Goal: Task Accomplishment & Management: Manage account settings

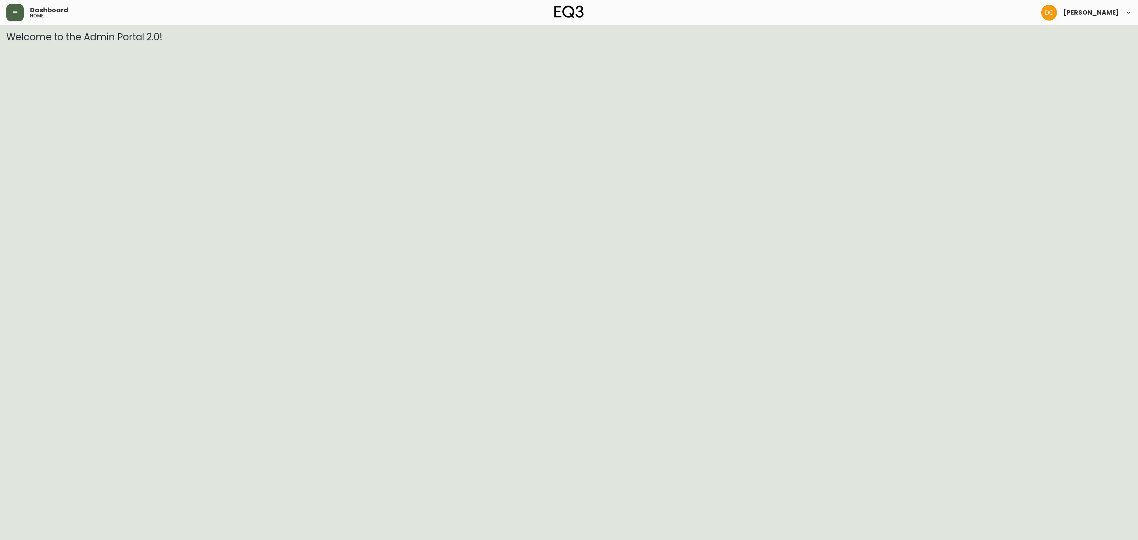
click at [12, 11] on icon "button" at bounding box center [15, 12] width 6 height 6
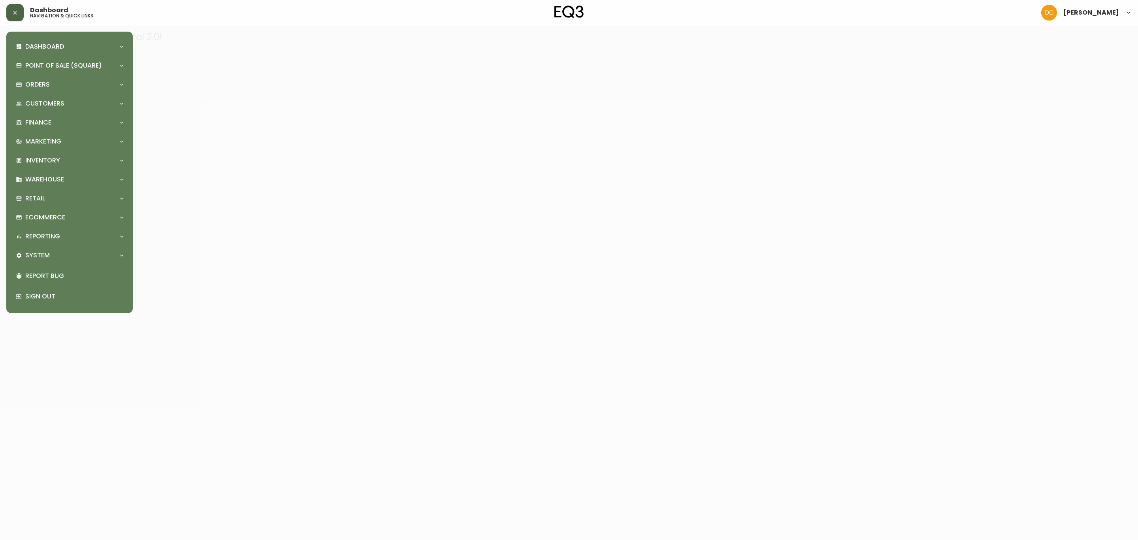
click at [68, 245] on div "Dashboard Quotes and Sales Orders New Quote Point of Sale (Square) Payments Vir…" at bounding box center [70, 172] width 114 height 269
click at [64, 255] on div "System" at bounding box center [66, 255] width 100 height 9
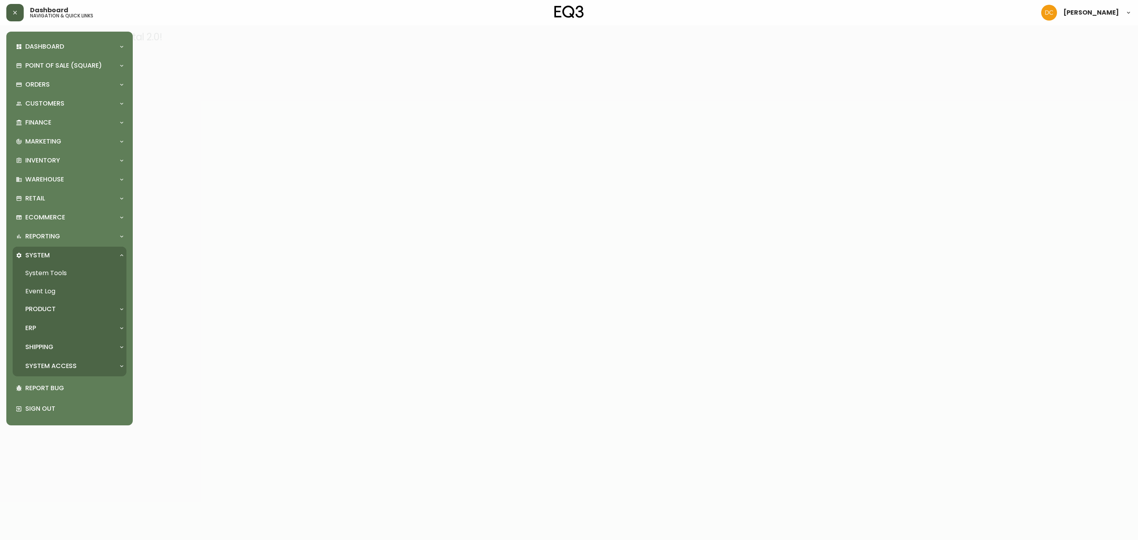
click at [53, 306] on p "Product" at bounding box center [40, 309] width 30 height 9
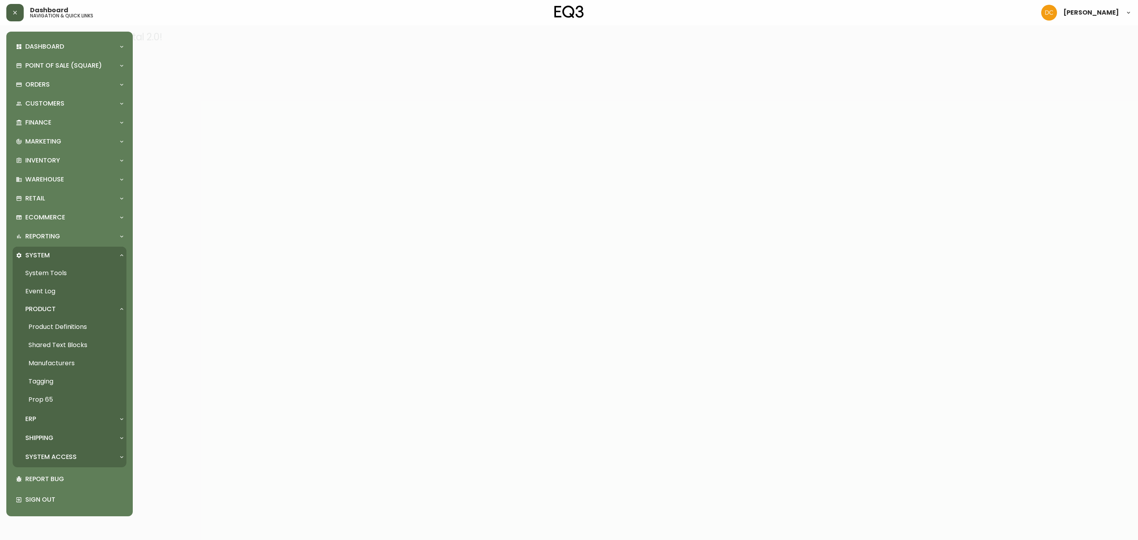
click at [56, 327] on link "Product Definitions" at bounding box center [70, 327] width 114 height 18
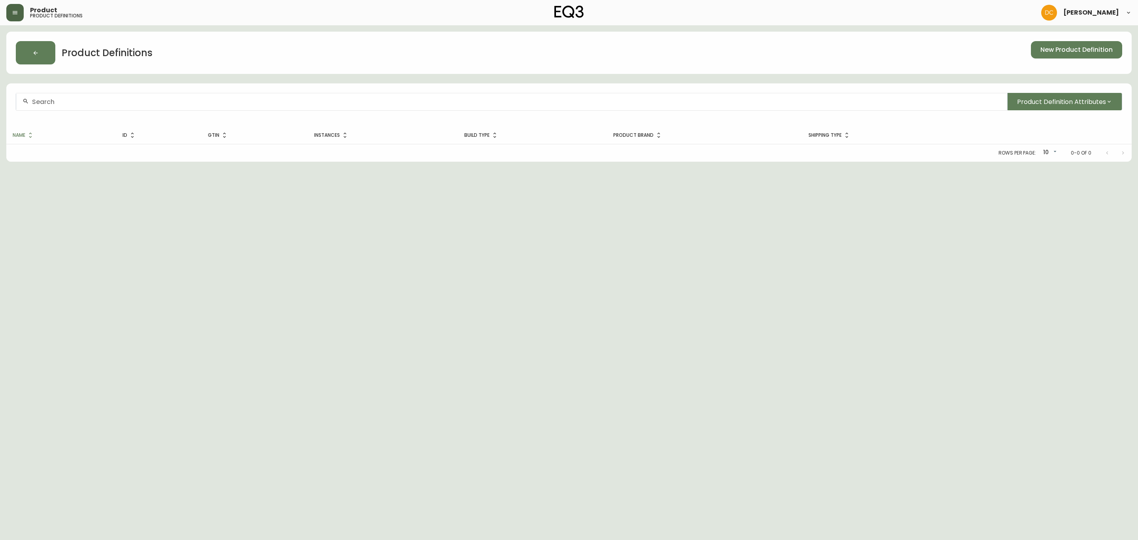
click at [211, 95] on div at bounding box center [511, 102] width 991 height 18
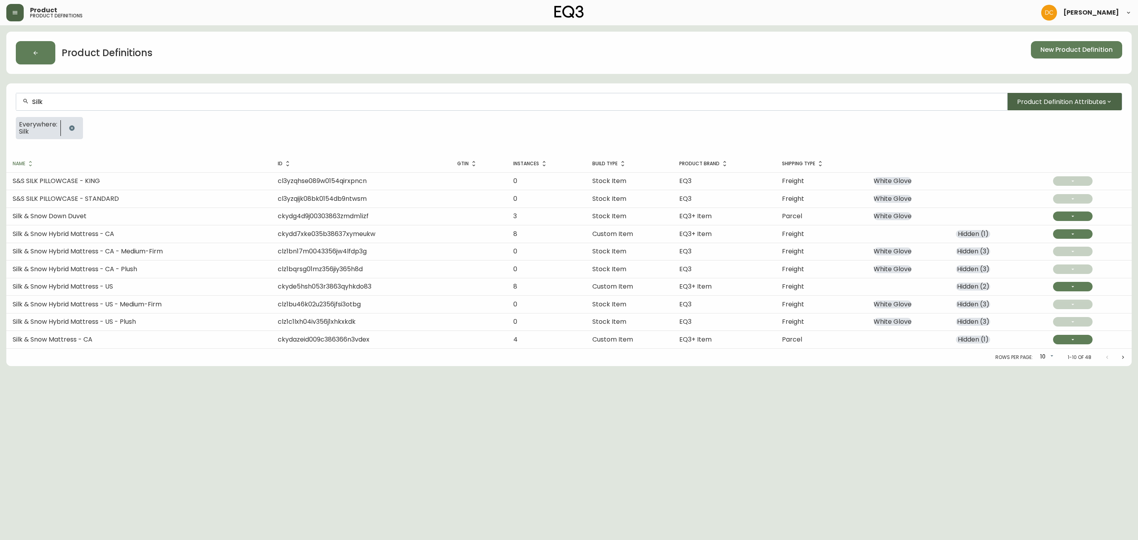
type input "Silk"
click at [1060, 99] on span "Product Definition Attributes" at bounding box center [1061, 102] width 89 height 10
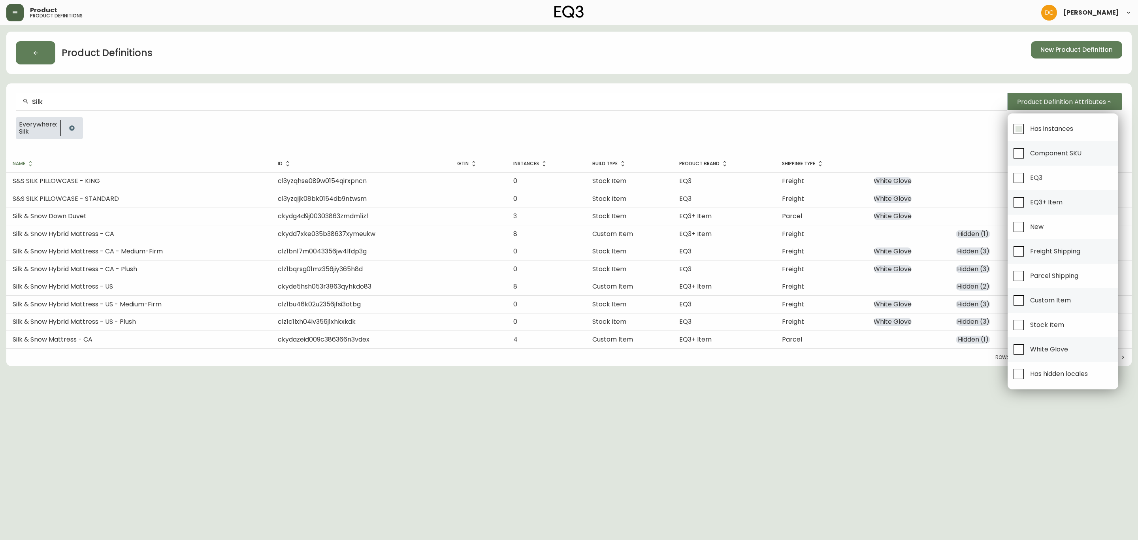
click at [1043, 124] on span "Has instances" at bounding box center [1051, 128] width 43 height 8
click at [873, 123] on div at bounding box center [569, 270] width 1138 height 540
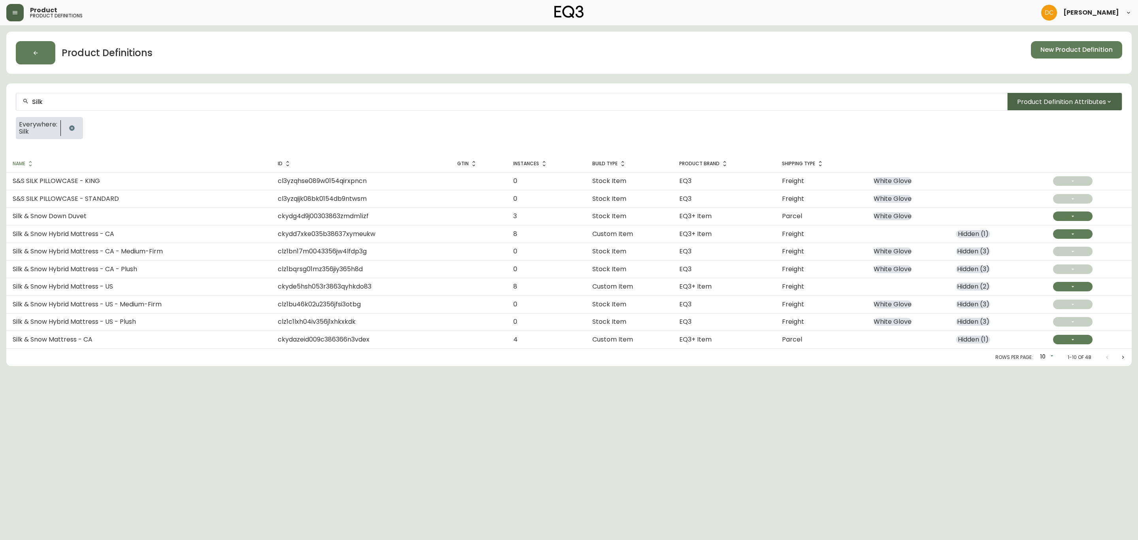
click at [1034, 100] on span "Product Definition Attributes" at bounding box center [1061, 102] width 89 height 10
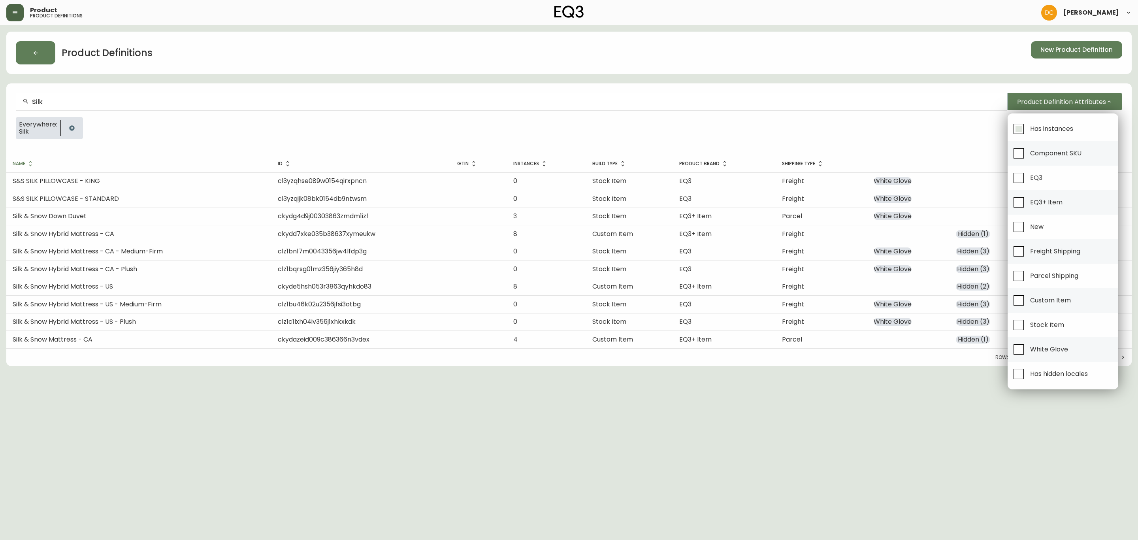
click at [1017, 124] on input "Has instances" at bounding box center [1018, 129] width 18 height 18
checkbox input "true"
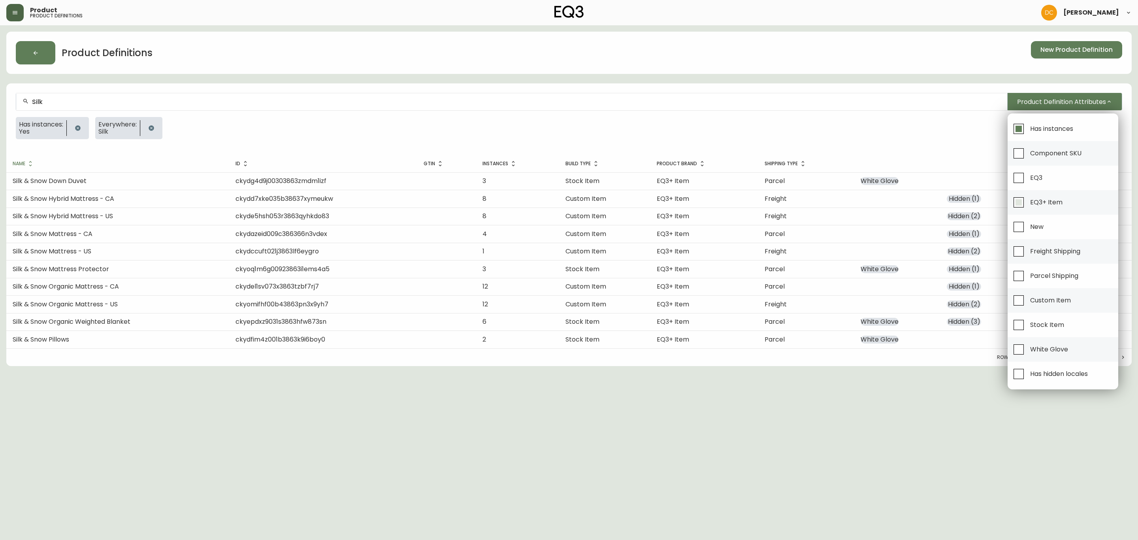
click at [1039, 199] on span "EQ3+ Item" at bounding box center [1046, 202] width 32 height 8
click at [1027, 199] on input "EQ3+ Item" at bounding box center [1018, 202] width 18 height 18
checkbox input "true"
click at [818, 114] on div at bounding box center [569, 270] width 1138 height 540
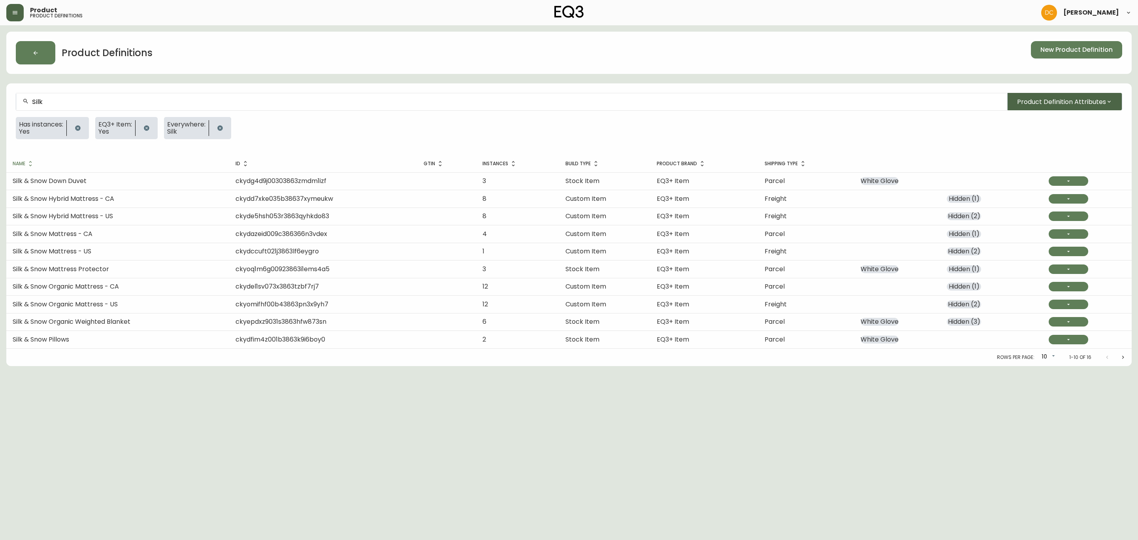
click at [1071, 98] on span "Product Definition Attributes" at bounding box center [1061, 102] width 89 height 10
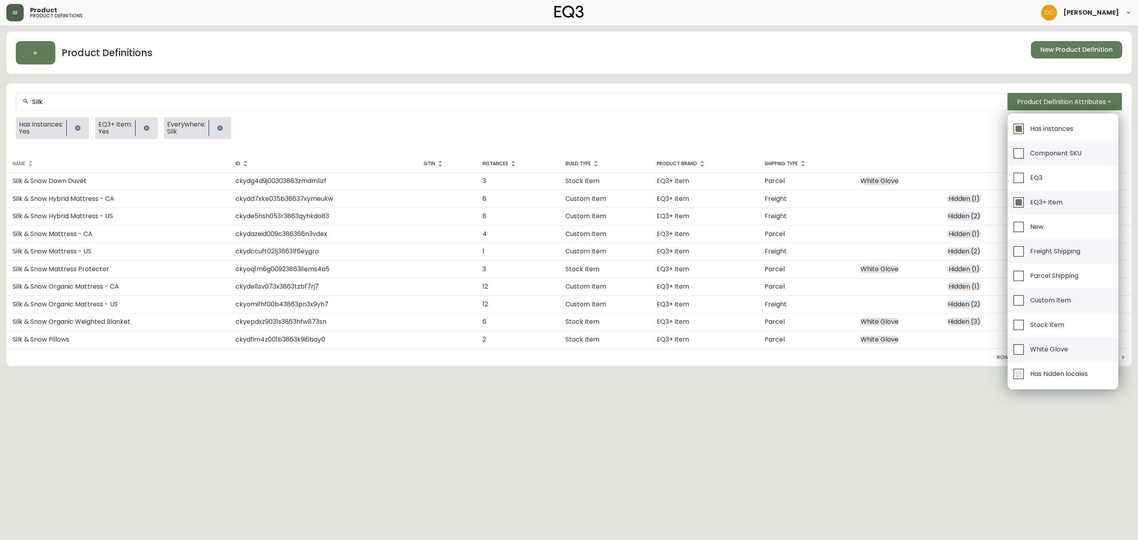
click at [1050, 376] on span "Has hidden locales" at bounding box center [1059, 373] width 58 height 8
click at [1027, 376] on input "Has hidden locales" at bounding box center [1018, 374] width 18 height 18
click at [1050, 376] on span "Has hidden locales" at bounding box center [1059, 373] width 58 height 8
click at [1027, 376] on input "Has hidden locales" at bounding box center [1018, 374] width 18 height 18
checkbox input "false"
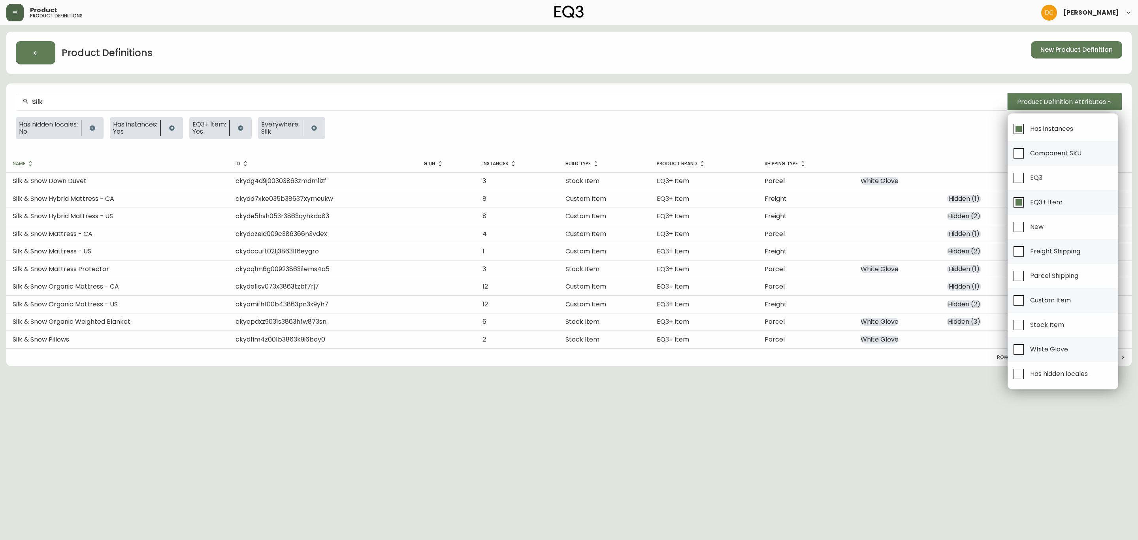
drag, startPoint x: 754, startPoint y: 431, endPoint x: 746, endPoint y: 431, distance: 8.3
click at [751, 431] on div at bounding box center [569, 270] width 1138 height 540
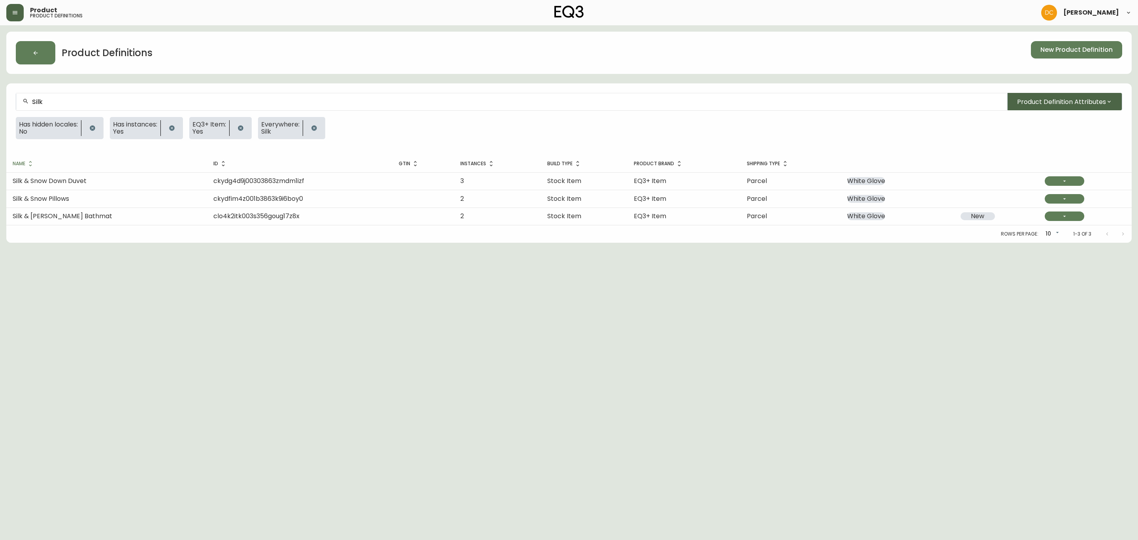
click at [1031, 101] on span "Product Definition Attributes" at bounding box center [1061, 102] width 89 height 10
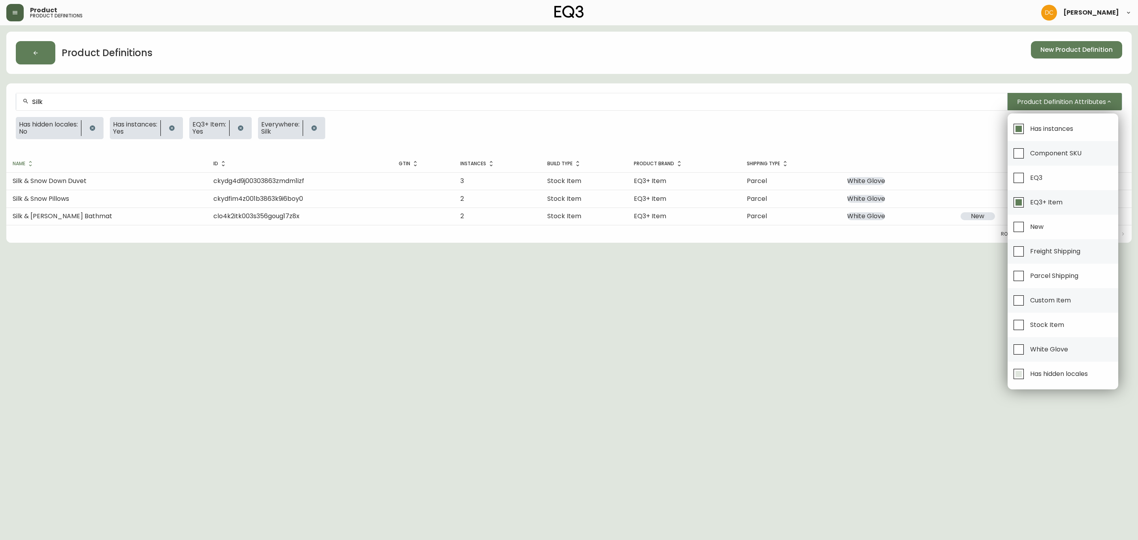
click at [1050, 374] on span "Has hidden locales" at bounding box center [1059, 373] width 58 height 8
click at [1027, 374] on input "Has hidden locales" at bounding box center [1018, 374] width 18 height 18
checkbox input "true"
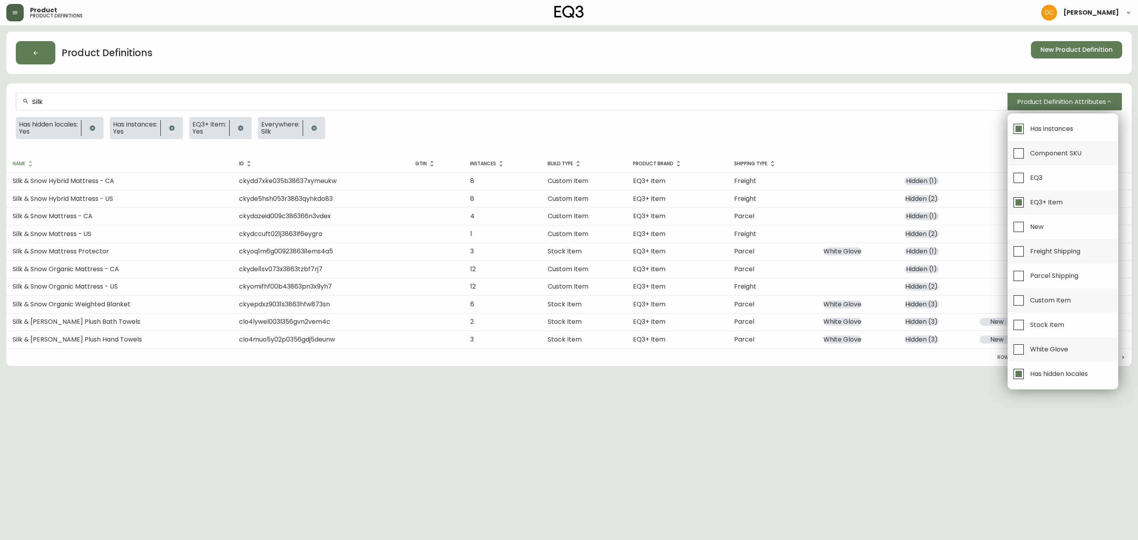
click at [585, 427] on div at bounding box center [569, 270] width 1138 height 540
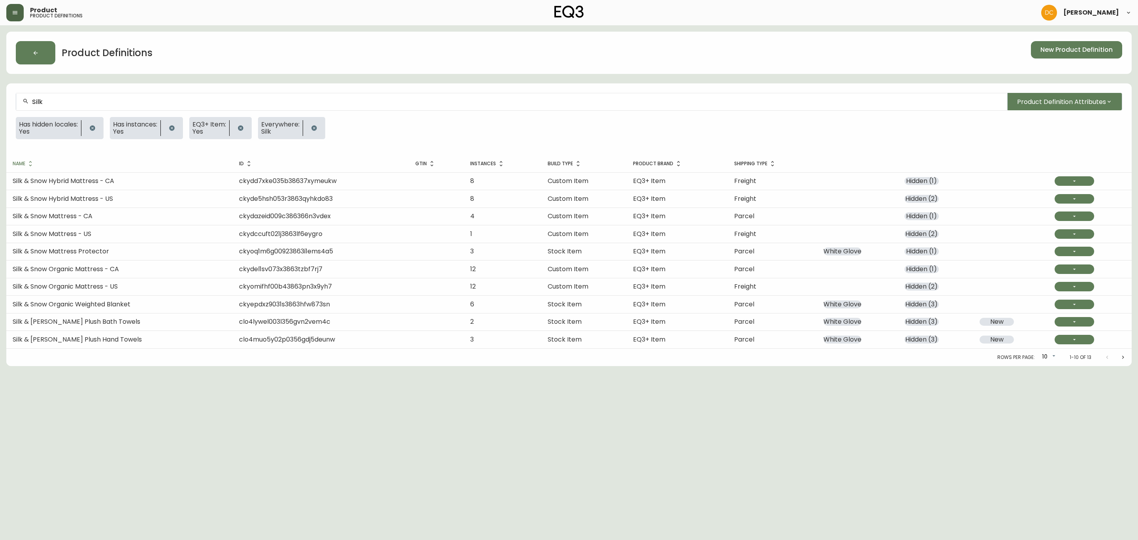
click at [1044, 358] on body "Product product definitions [PERSON_NAME] Product Definitions New Product Defin…" at bounding box center [569, 183] width 1138 height 366
click at [1045, 373] on li "20" at bounding box center [1048, 371] width 20 height 13
type input "20"
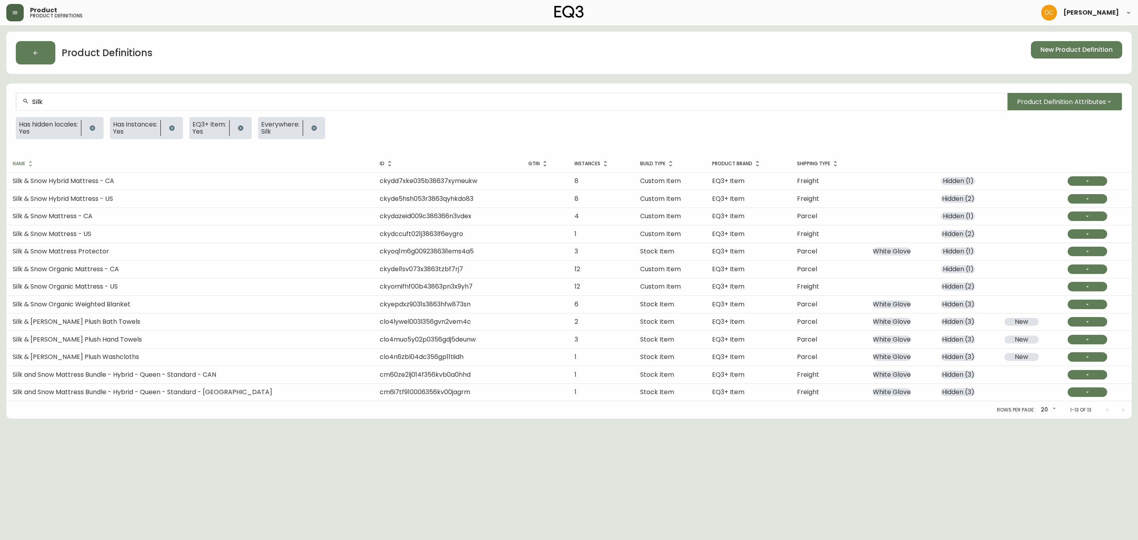
click at [89, 128] on button "button" at bounding box center [93, 128] width 16 height 16
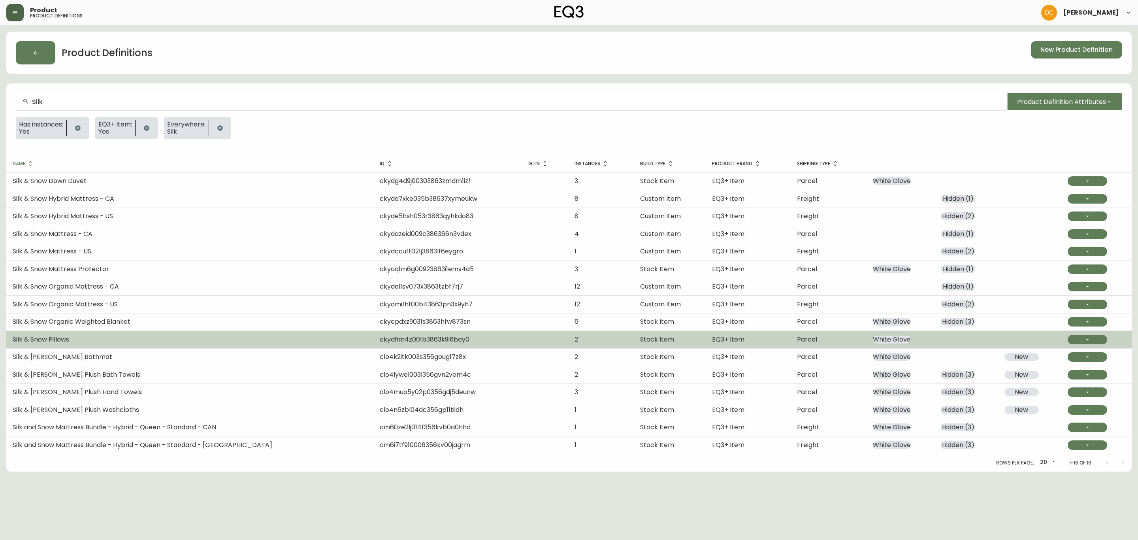
click at [113, 345] on td "Silk & Snow Pillows" at bounding box center [189, 339] width 367 height 17
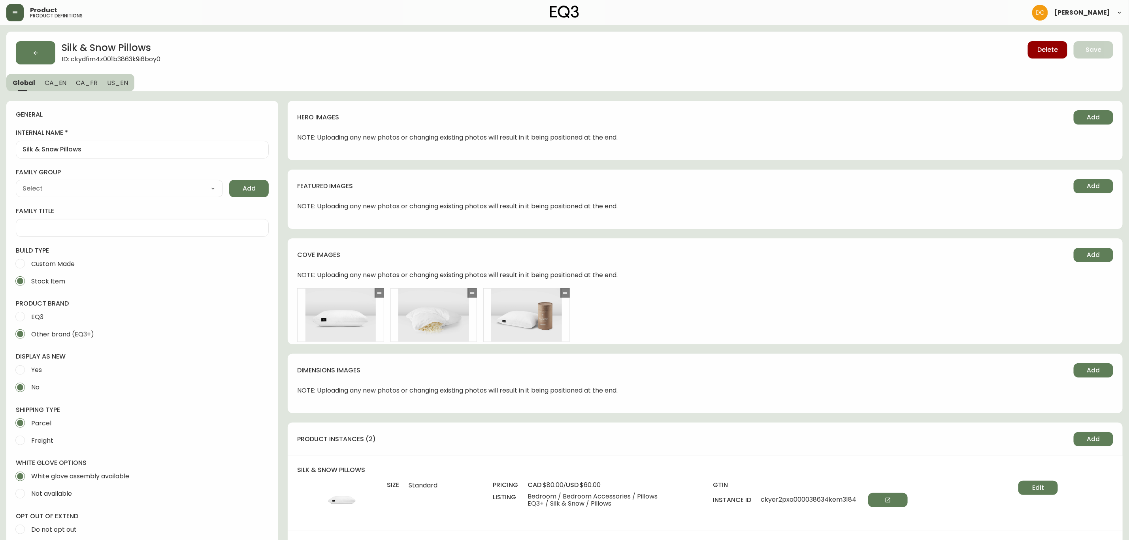
type input "Home & Garden > Linens & Bedding > Bedding > Pillows"
type input "Silk & Snow"
select select "ckydbh7ux0oqg0118o1erar3t"
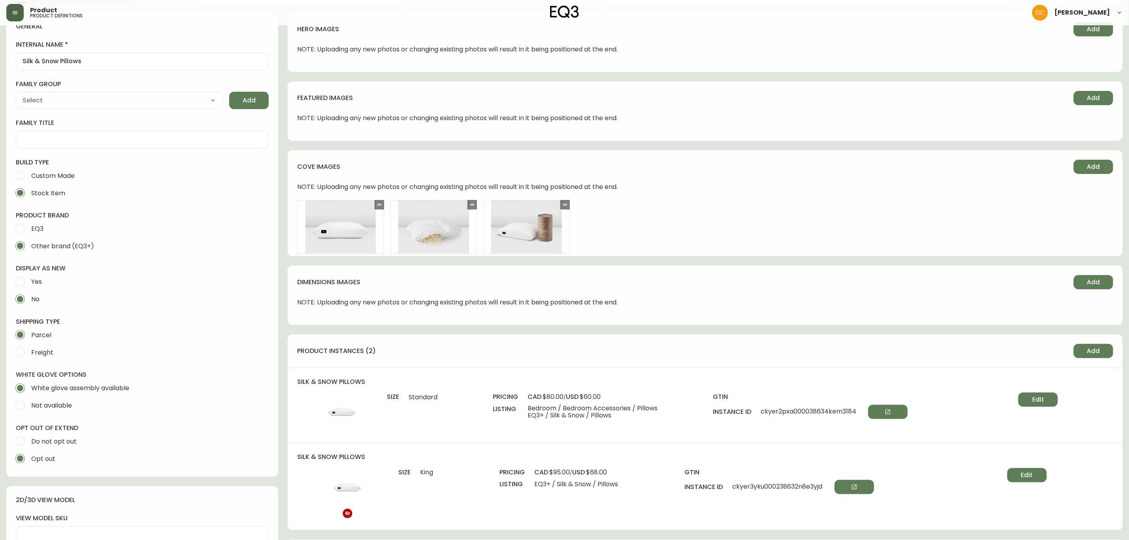
scroll to position [356, 0]
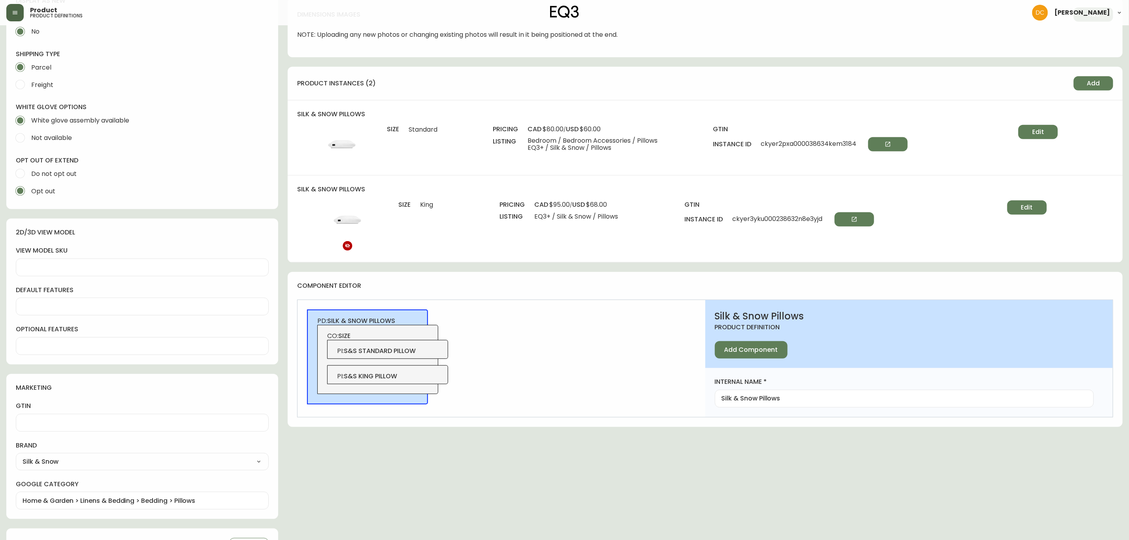
click at [435, 348] on span "PI : s&s standard pillow" at bounding box center [388, 350] width 102 height 9
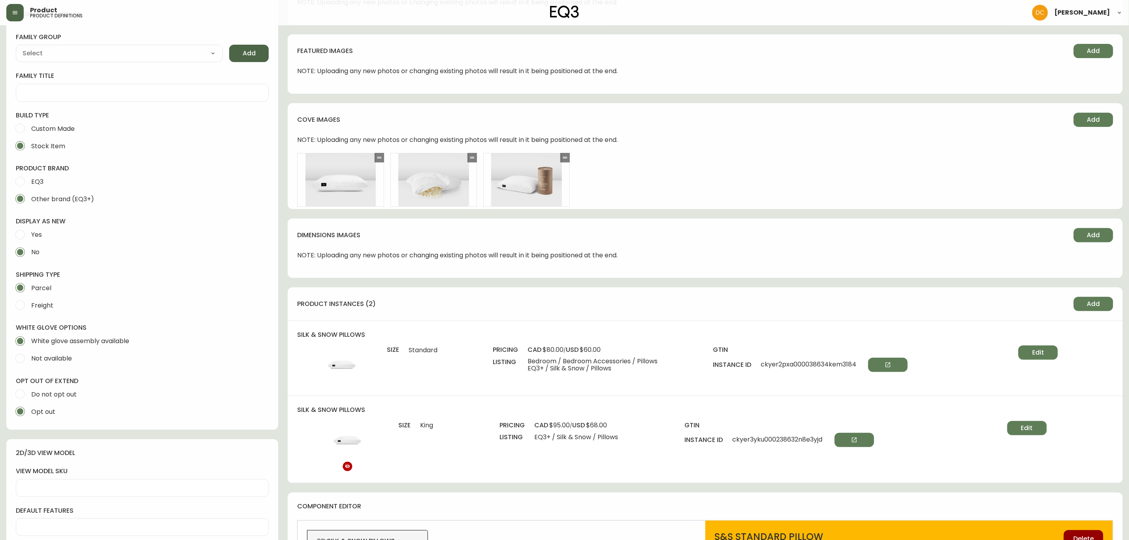
scroll to position [0, 0]
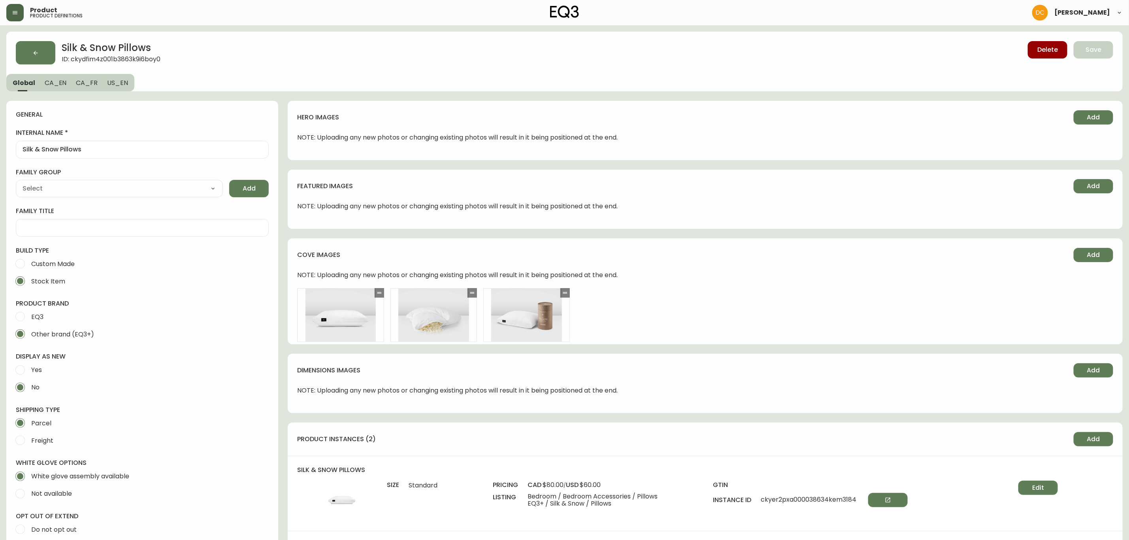
click at [118, 79] on span "US_EN" at bounding box center [117, 83] width 21 height 8
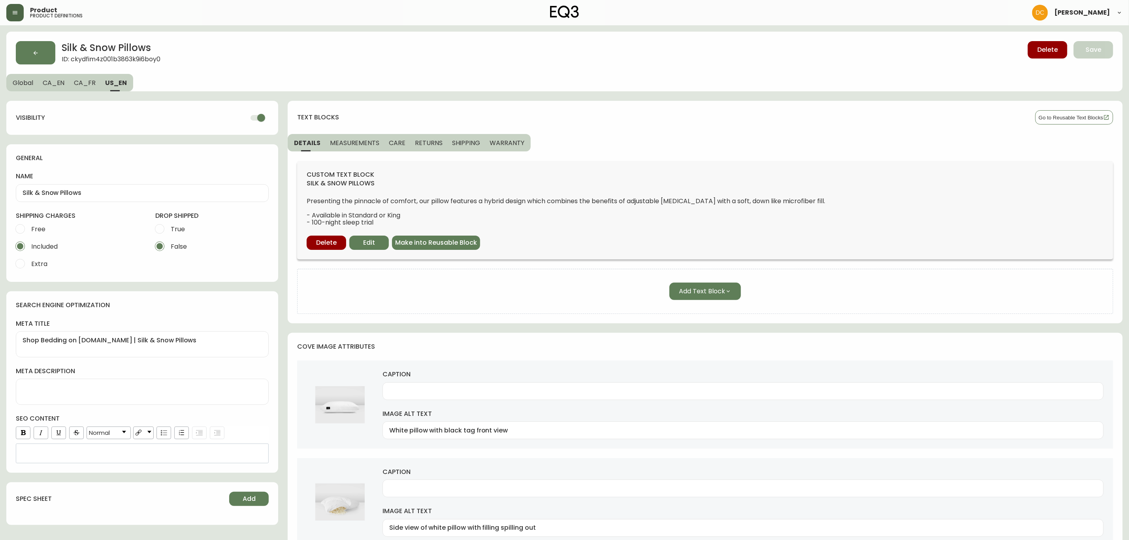
click at [24, 87] on button "Global" at bounding box center [22, 82] width 32 height 17
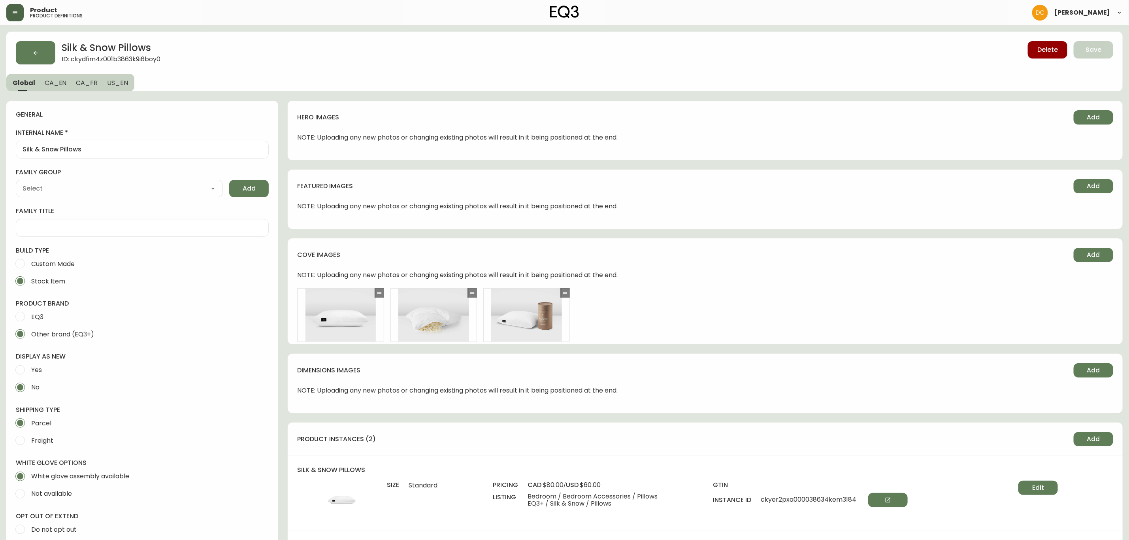
type input "Silk & Snow"
type input "Home & Garden > Linens & Bedding > Bedding > Pillows"
select select "ckydbh7ux0oqg0118o1erar3t"
click at [130, 85] on div "Silk & Snow Pillows ID: ckydfim4z001b3863k9i6boy0 Delete Save Global CA_EN CA_F…" at bounding box center [564, 62] width 1116 height 60
click at [125, 85] on button "US_EN" at bounding box center [118, 82] width 32 height 17
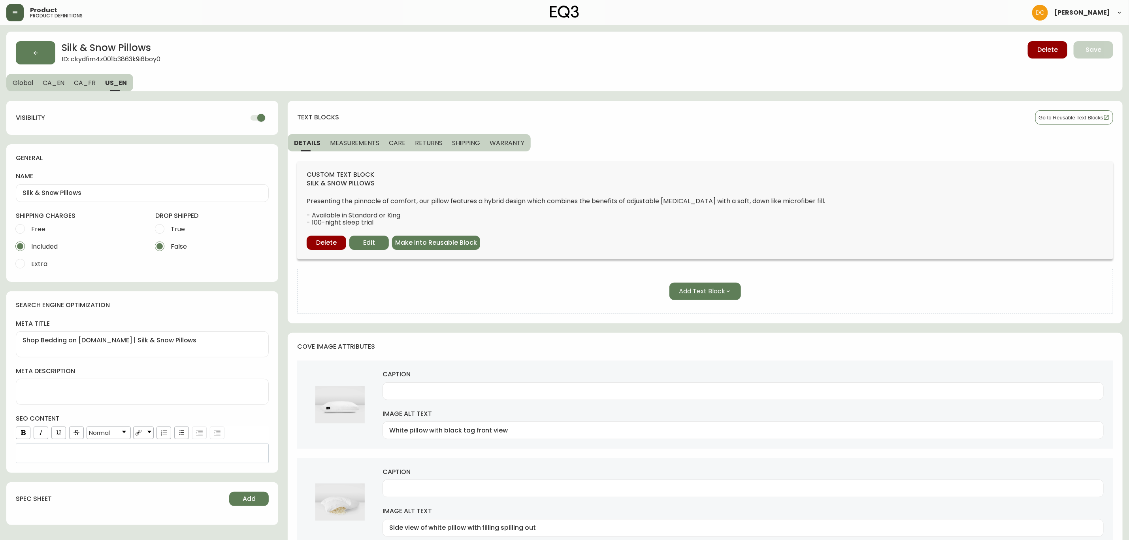
click at [256, 120] on input "checkbox" at bounding box center [261, 117] width 45 height 15
checkbox input "false"
click at [1095, 44] on button "Save" at bounding box center [1093, 49] width 40 height 17
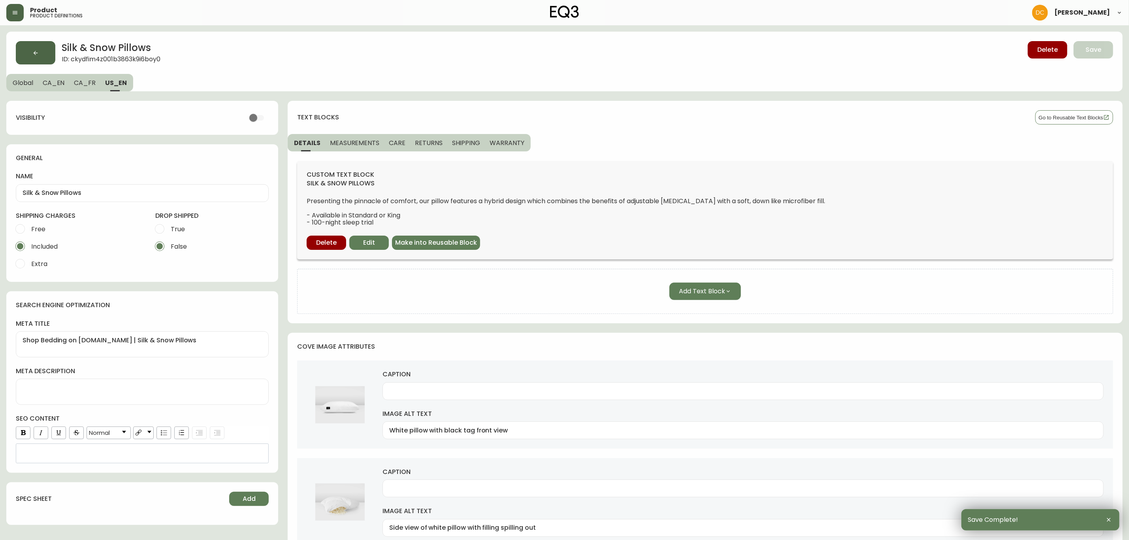
click at [38, 57] on button "button" at bounding box center [36, 52] width 40 height 23
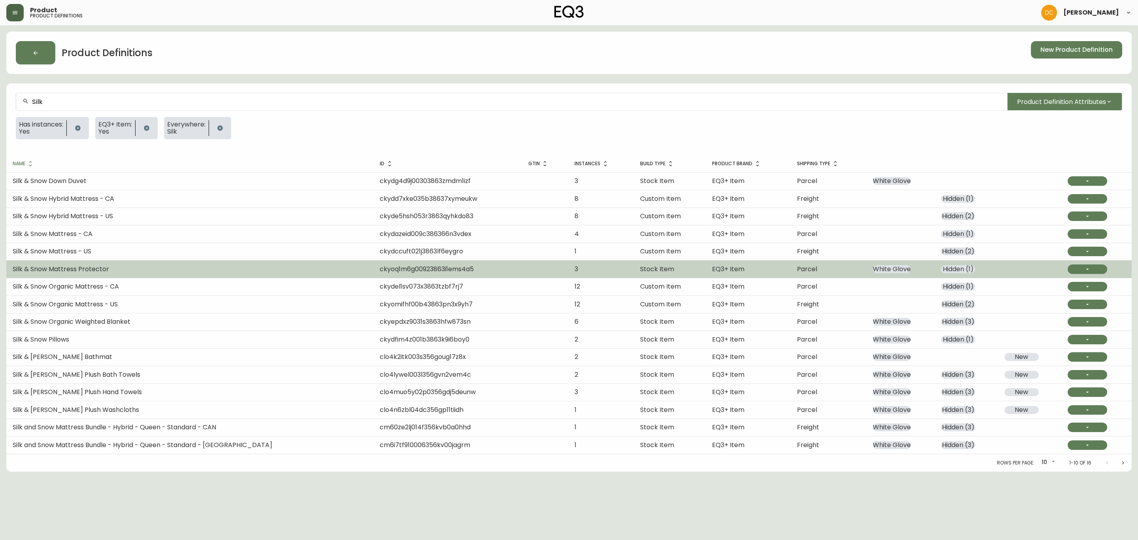
click at [129, 271] on td "Silk & Snow Mattress Protector" at bounding box center [189, 268] width 367 height 17
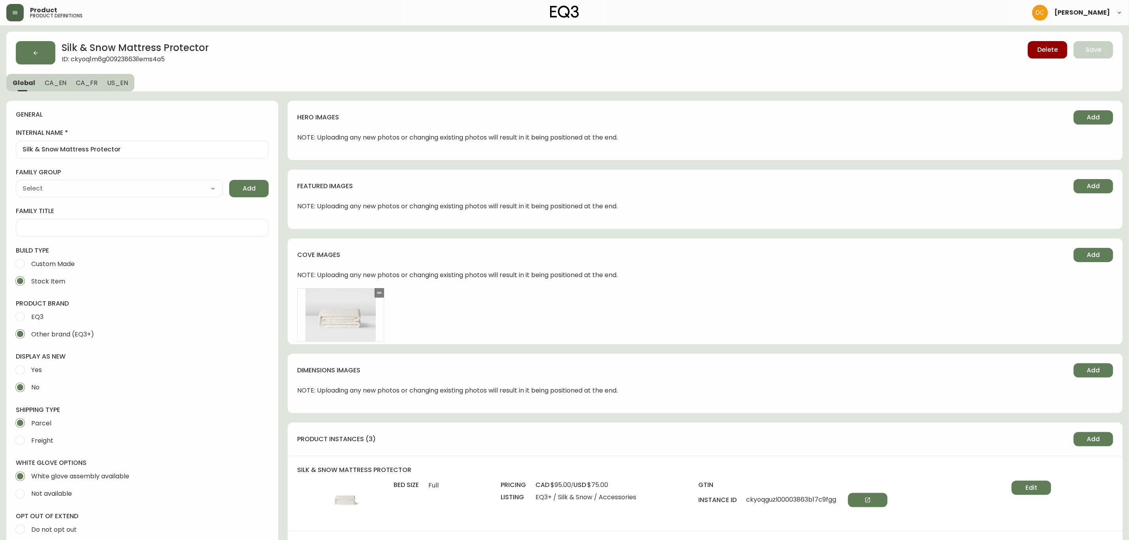
type input "Silk & Snow"
type input "Home & Garden > Linens & Bedding > Bedding > Mattress Protectors > Mattress Pads"
select select "ckydbh7ux0oqg0118o1erar3t"
click at [120, 89] on button "US_EN" at bounding box center [118, 82] width 32 height 17
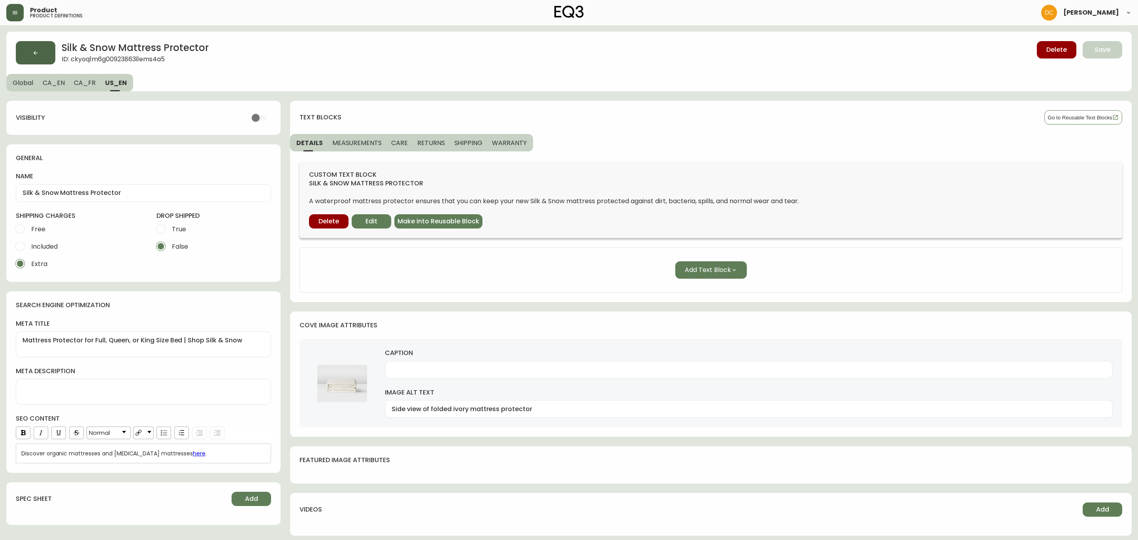
click at [33, 51] on icon "button" at bounding box center [35, 53] width 6 height 6
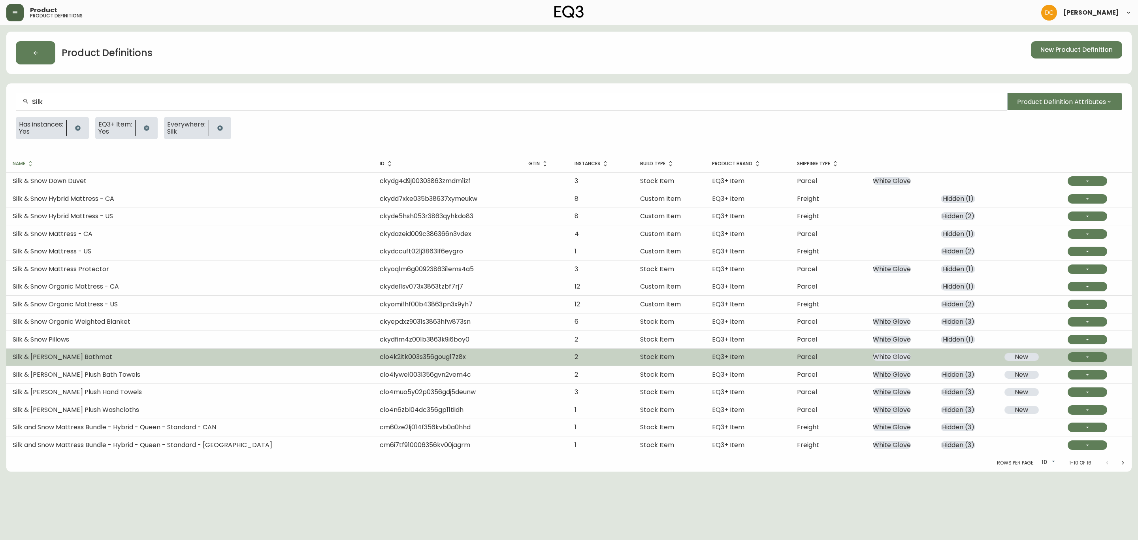
click at [157, 363] on td "Silk & [PERSON_NAME] Bathmat" at bounding box center [189, 356] width 367 height 17
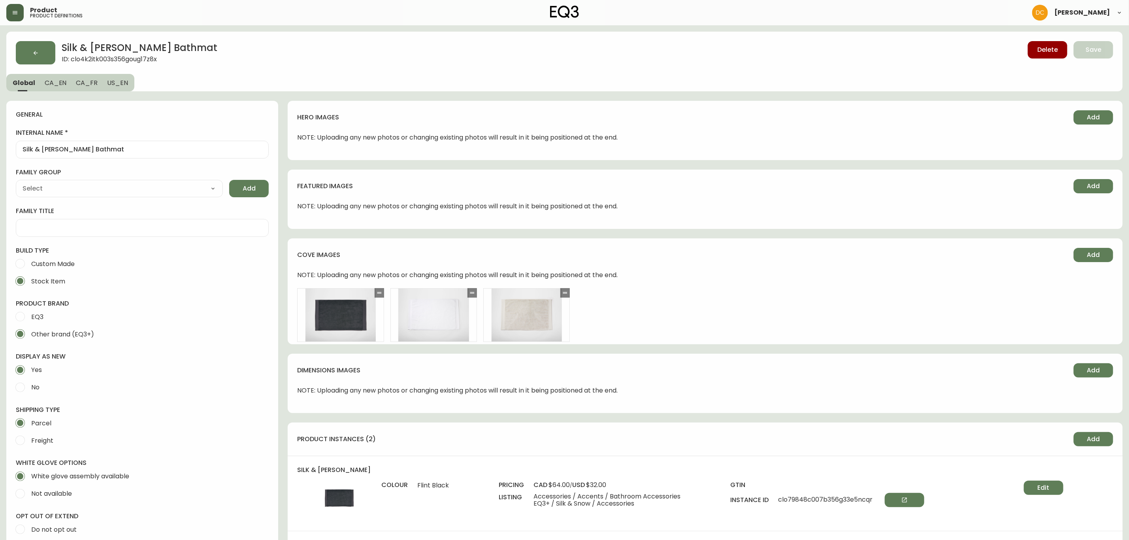
type input "Silk & Snow"
type input "Home & Garden > Bathroom Accessories > Bath Mats & Rugs"
select select "ckydbh7ux0oqg0118o1erar3t"
click at [116, 86] on span "US_EN" at bounding box center [117, 83] width 21 height 8
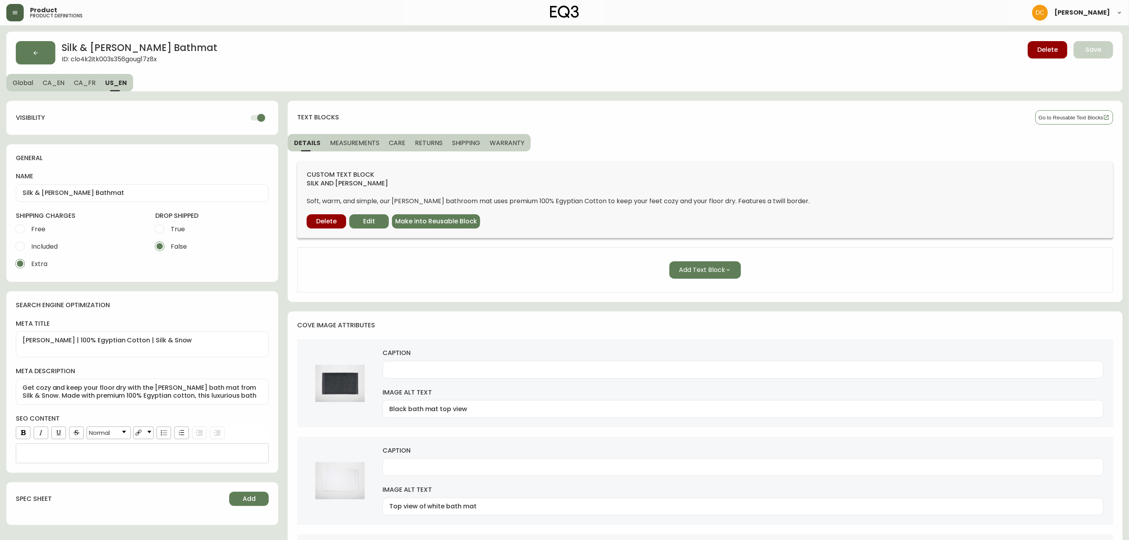
click at [60, 89] on button "CA_EN" at bounding box center [54, 82] width 32 height 17
type textarea "Step out of the shower and onto our luxurious [PERSON_NAME] Bath Mat. This soft…"
type input "Top view of black bath mat"
type input "White bath mat top view"
type input "Vue de dessus du tapis [PERSON_NAME] beige"
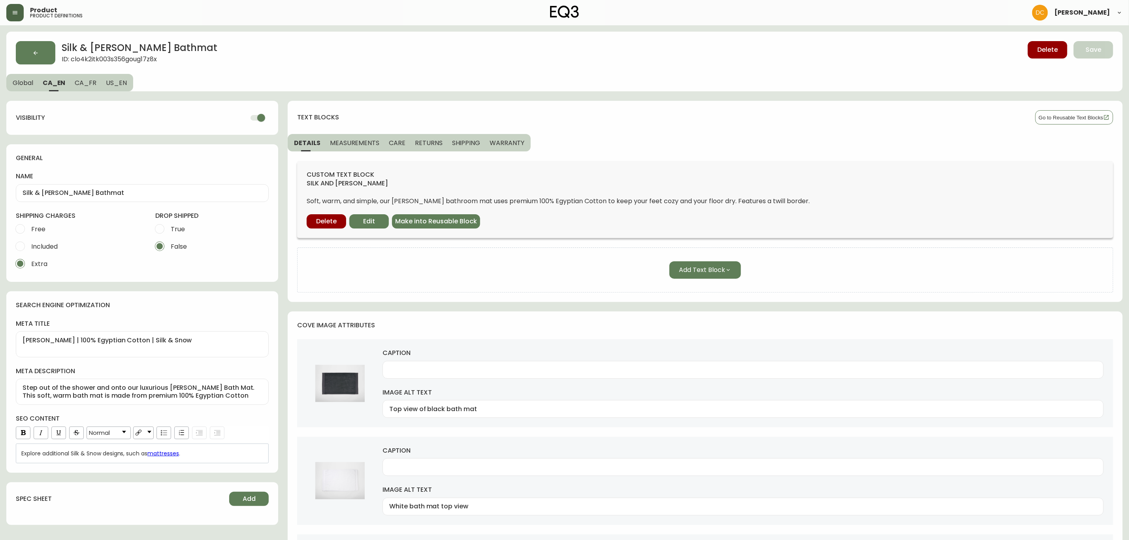
click at [26, 83] on span "Global" at bounding box center [23, 83] width 21 height 8
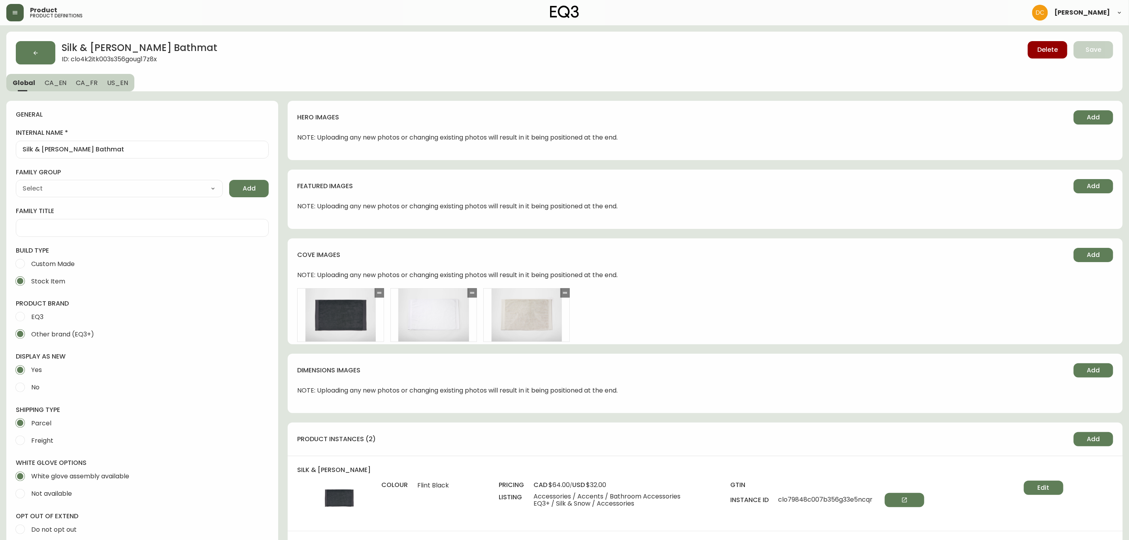
type input "Silk & Snow"
type input "Home & Garden > Bathroom Accessories > Bath Mats & Rugs"
select select "ckydbh7ux0oqg0118o1erar3t"
click at [41, 60] on button "button" at bounding box center [36, 52] width 40 height 23
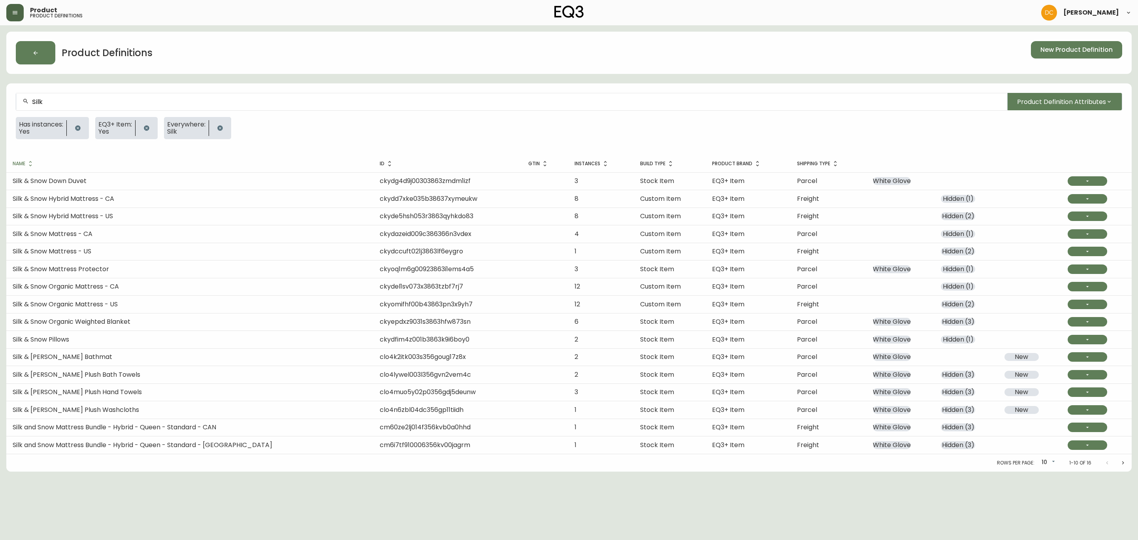
click at [119, 338] on td "Silk & Snow Pillows" at bounding box center [189, 339] width 367 height 17
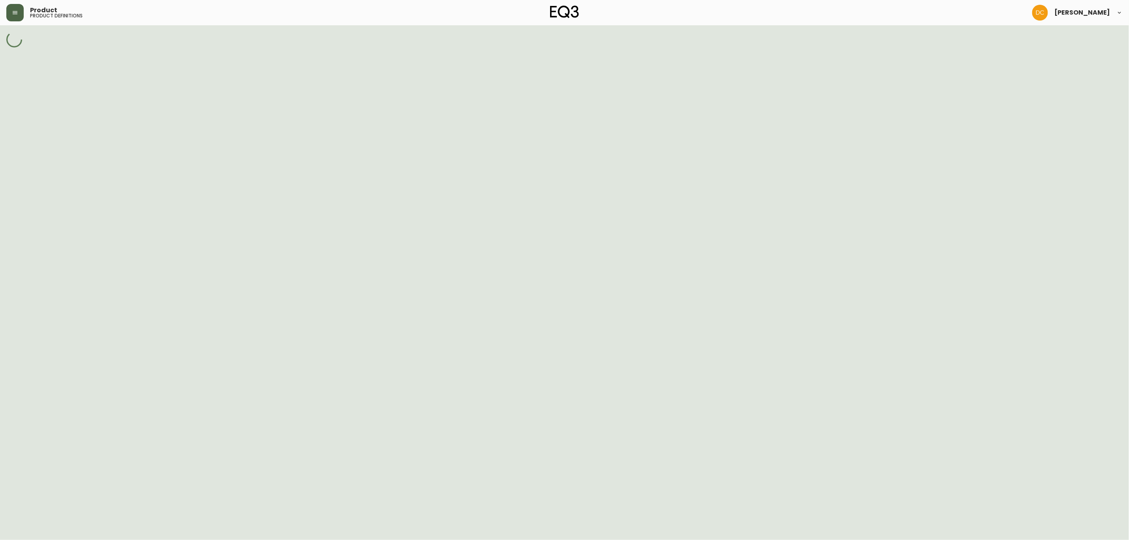
select select "ckydbh7ux0oqg0118o1erar3t"
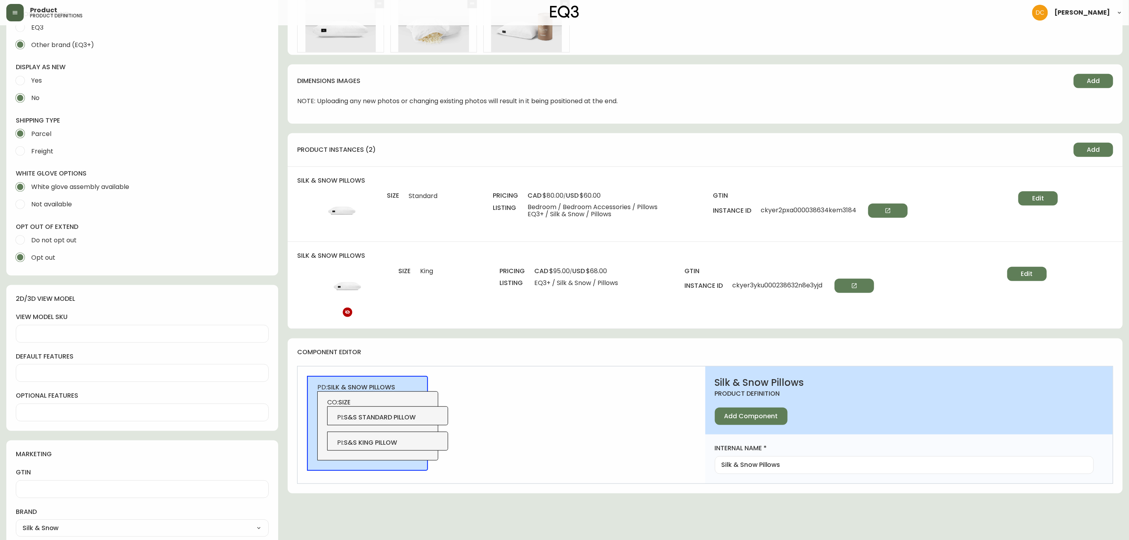
scroll to position [415, 0]
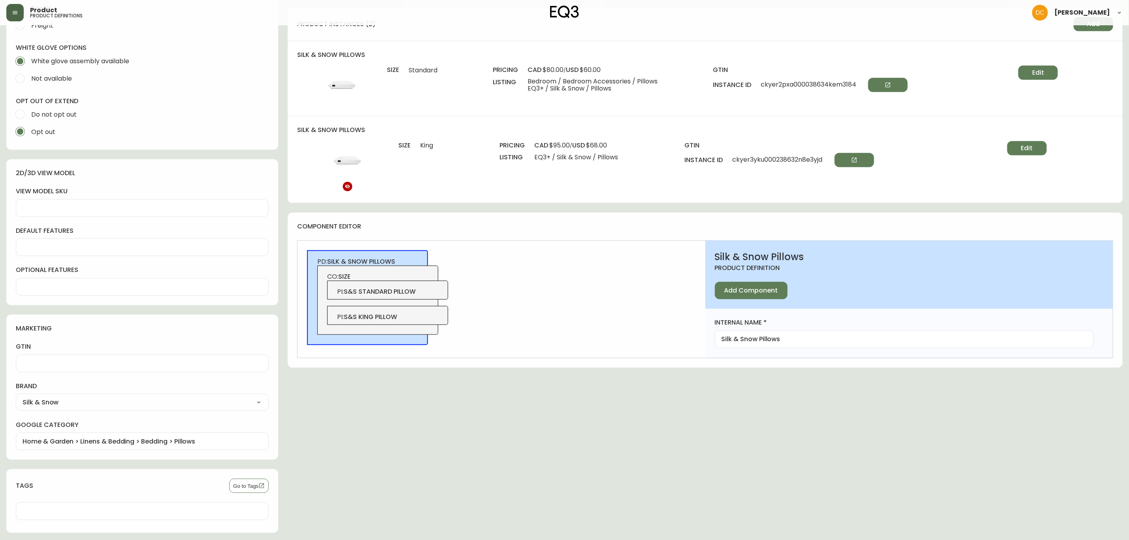
click at [810, 83] on span "ckyer2pxa000038634kem3184" at bounding box center [833, 85] width 147 height 14
copy span "ckyer2pxa000038634kem3184"
click at [819, 82] on span "ckyer2pxa000038634kem3184" at bounding box center [833, 85] width 147 height 14
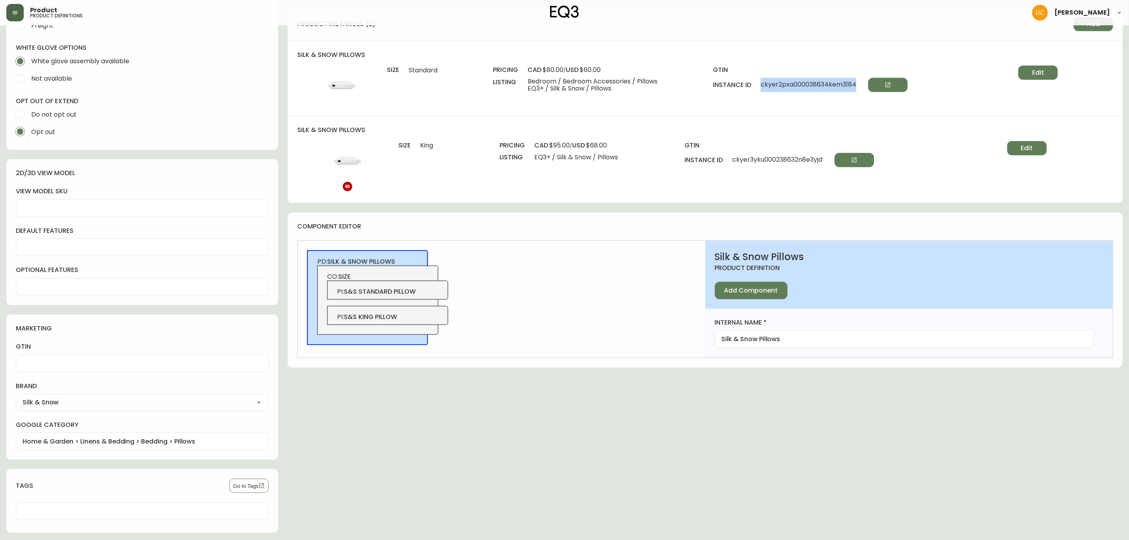
click at [803, 86] on span "ckyer2pxa000038634kem3184" at bounding box center [833, 85] width 147 height 14
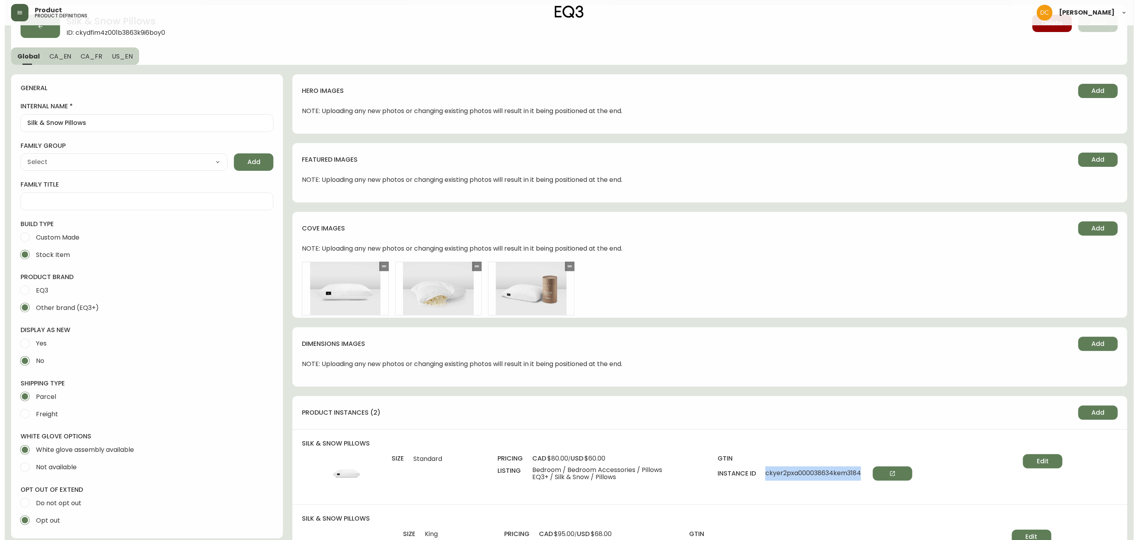
scroll to position [0, 0]
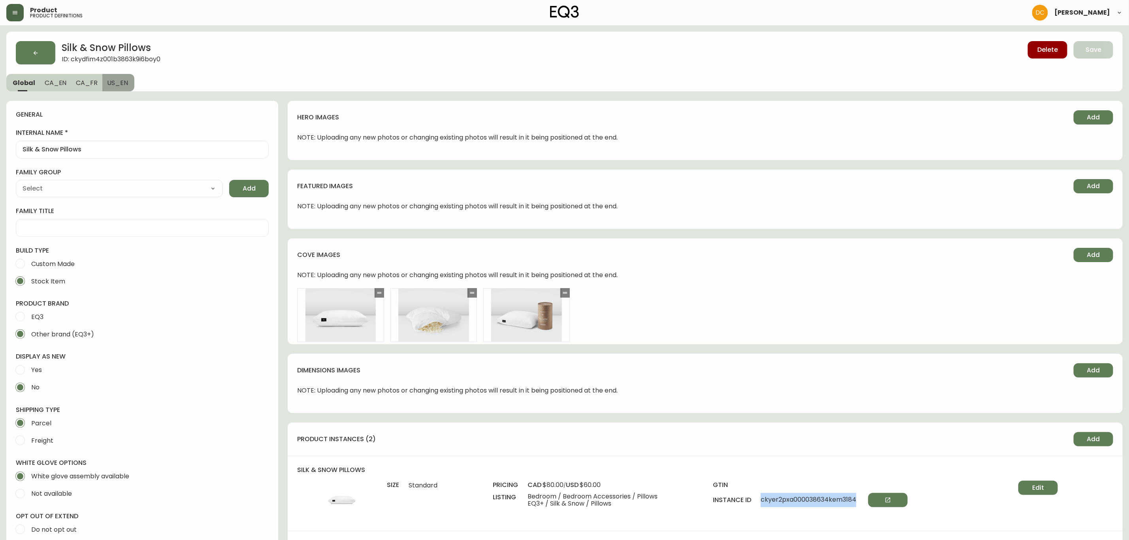
click at [121, 83] on span "US_EN" at bounding box center [117, 83] width 21 height 8
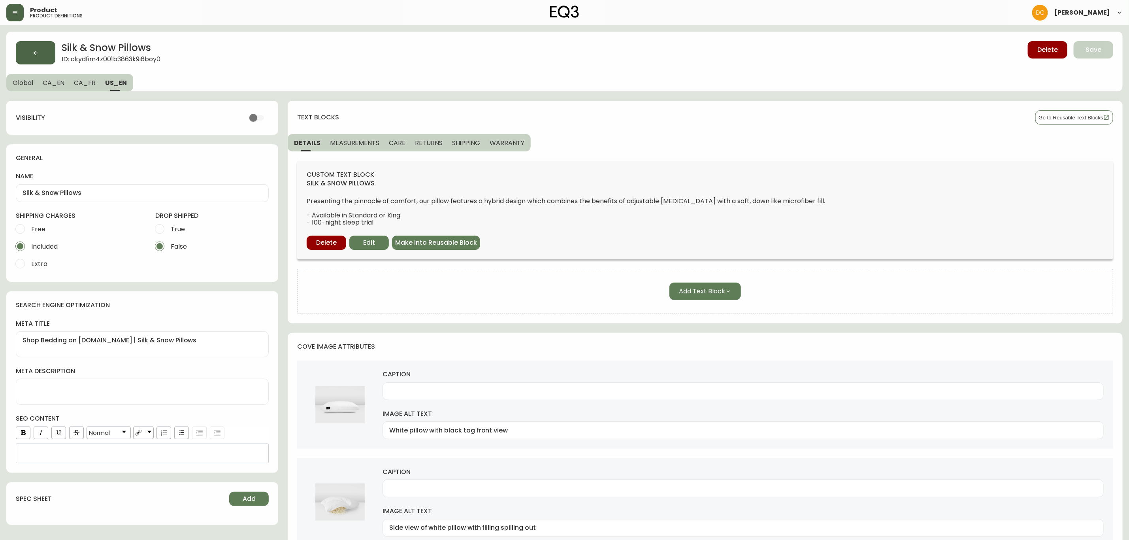
click at [50, 55] on button "button" at bounding box center [36, 52] width 40 height 23
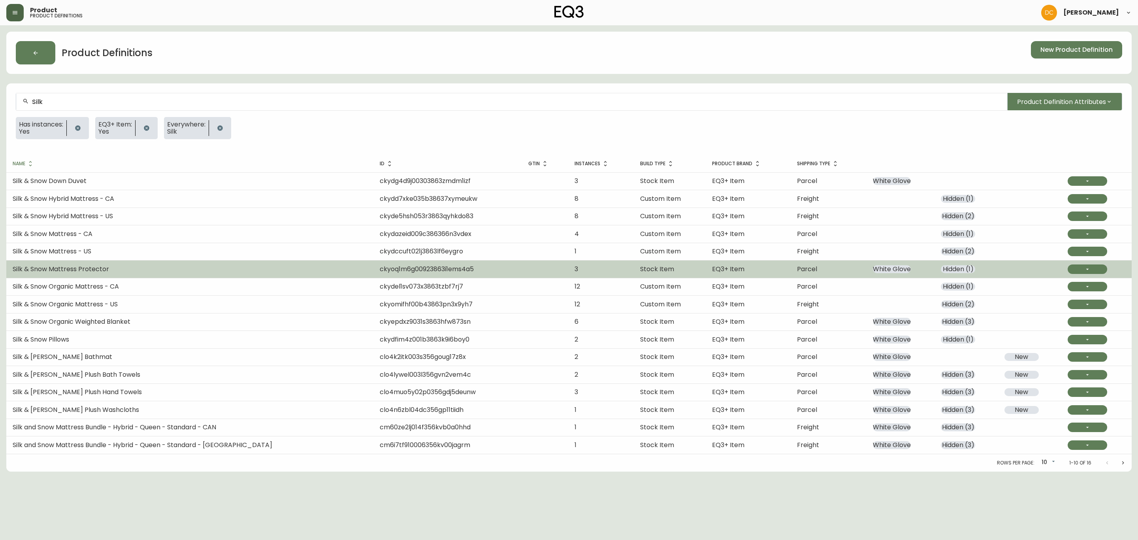
click at [121, 268] on td "Silk & Snow Mattress Protector" at bounding box center [189, 268] width 367 height 17
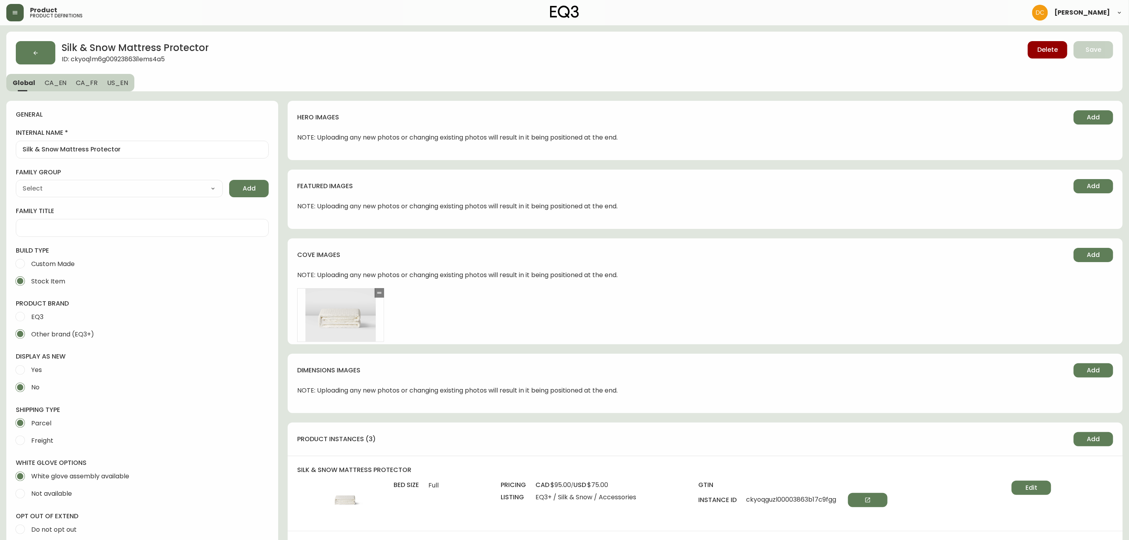
type input "Silk & Snow"
type input "Home & Garden > Linens & Bedding > Bedding > Mattress Protectors > Mattress Pads"
select select "ckydbh7ux0oqg0118o1erar3t"
click at [116, 80] on span "US_EN" at bounding box center [117, 83] width 21 height 8
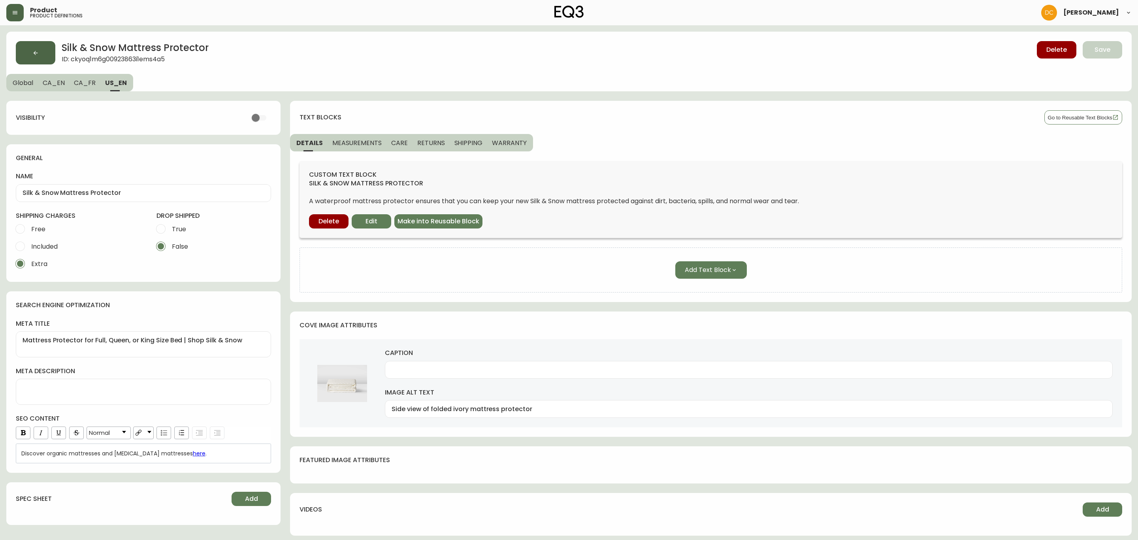
click at [33, 56] on button "button" at bounding box center [36, 52] width 40 height 23
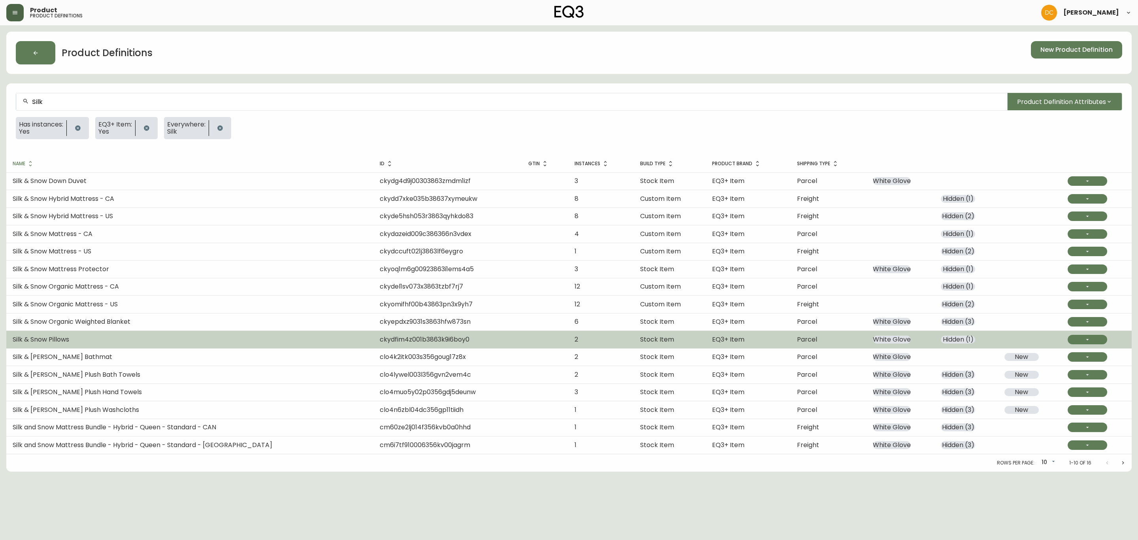
click at [173, 341] on td "Silk & Snow Pillows" at bounding box center [189, 339] width 367 height 17
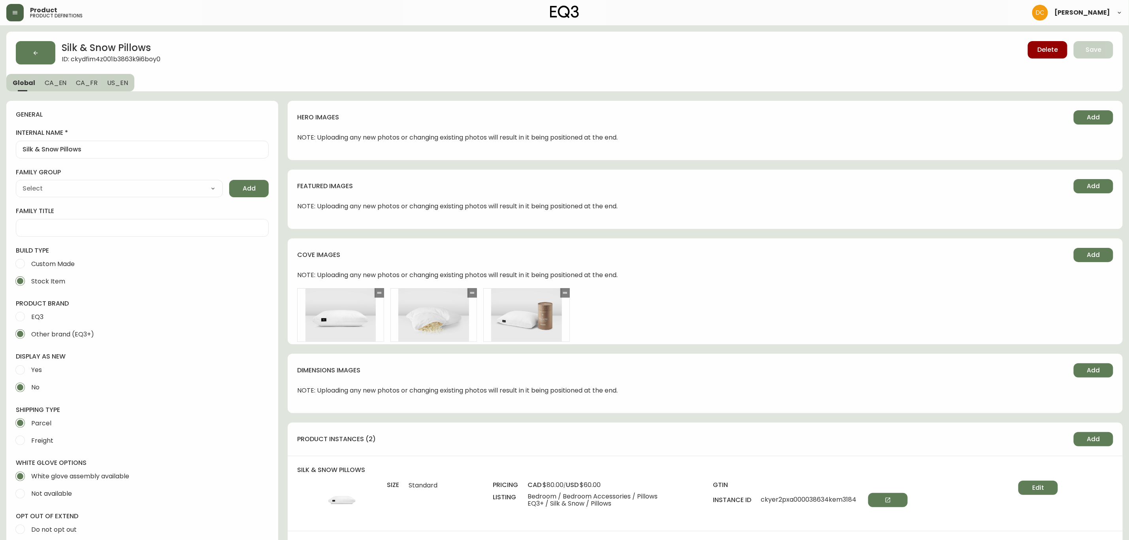
type input "Silk & Snow"
type input "Home & Garden > Linens & Bedding > Bedding > Pillows"
select select "ckydbh7ux0oqg0118o1erar3t"
click at [116, 79] on span "US_EN" at bounding box center [117, 83] width 21 height 8
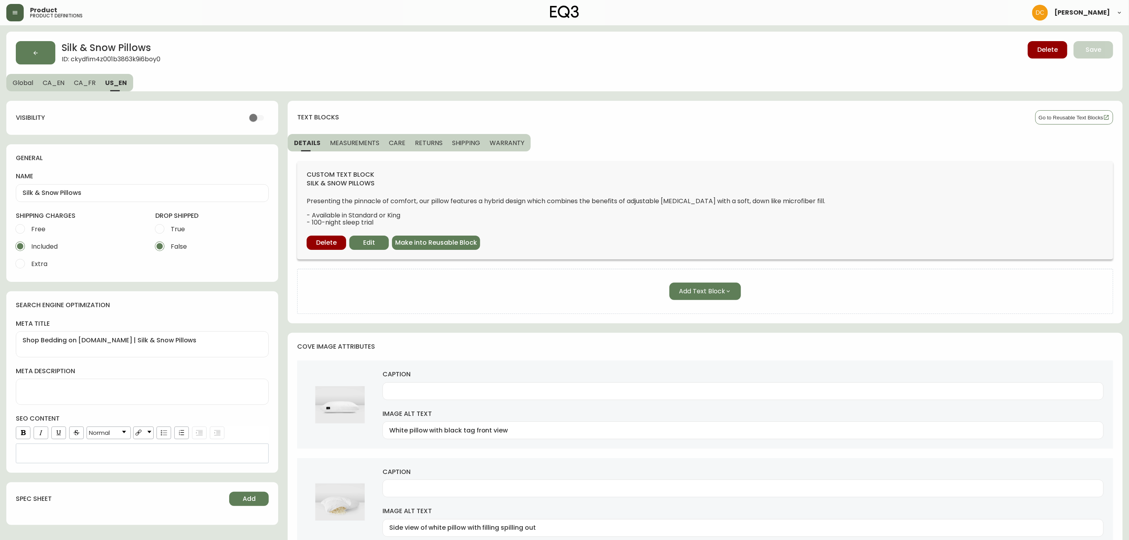
click at [88, 82] on span "CA_FR" at bounding box center [85, 83] width 22 height 8
checkbox input "true"
type input "Oreiller Silk & Snow"
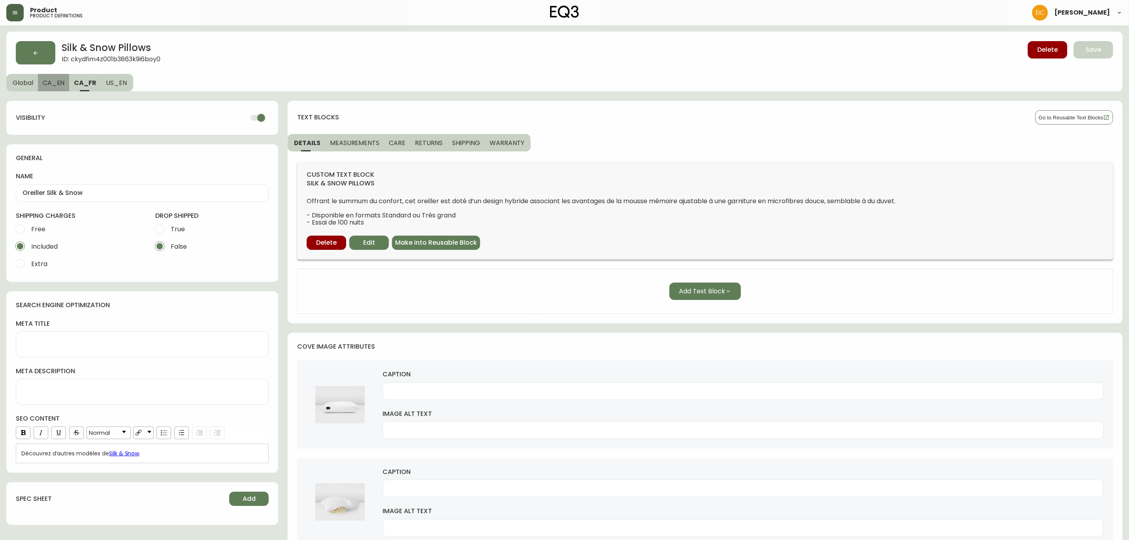
click at [62, 82] on span "CA_EN" at bounding box center [54, 83] width 22 height 8
type input "Silk & Snow Pillows"
type textarea "Silk & Snow Pillows | Shop Bedding on [DOMAIN_NAME]"
type input "Front view of white pillow with black tag"
type input "White pillow with filling spilling out side view"
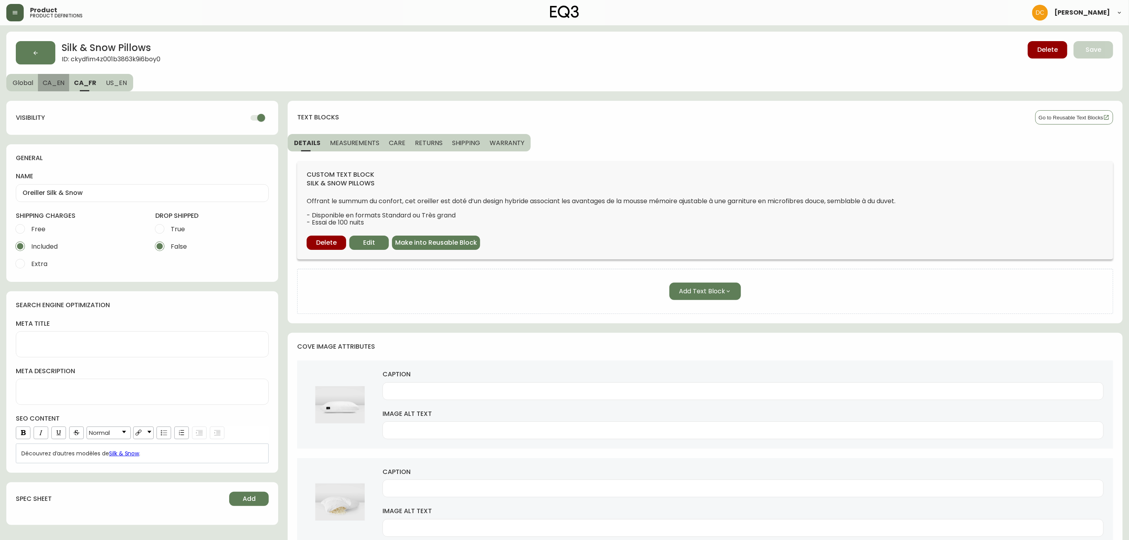
type input "White pillow with black tag beside brown canister"
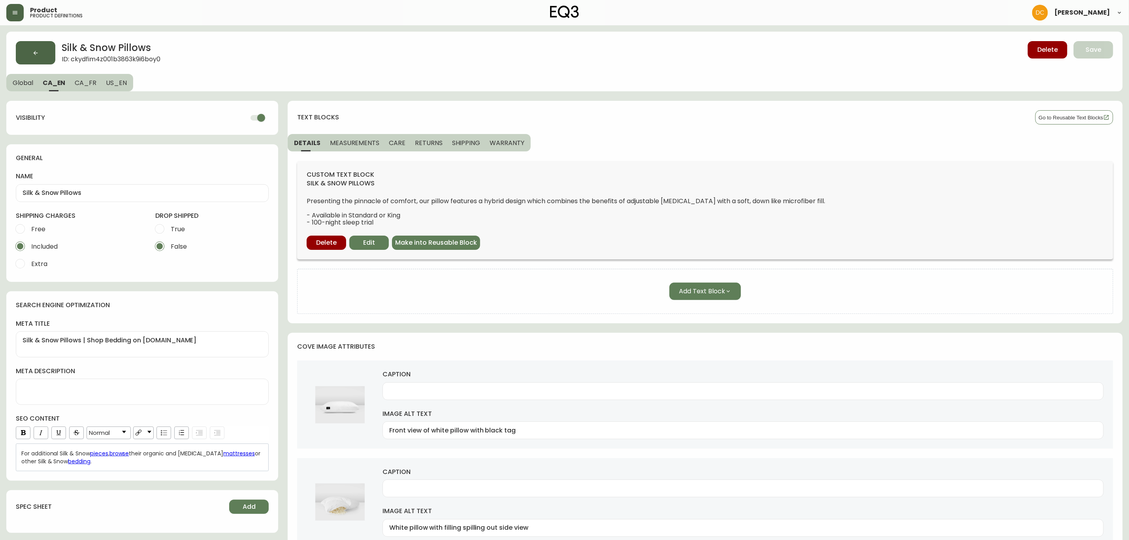
click at [30, 57] on button "button" at bounding box center [36, 52] width 40 height 23
